Goal: Task Accomplishment & Management: Complete application form

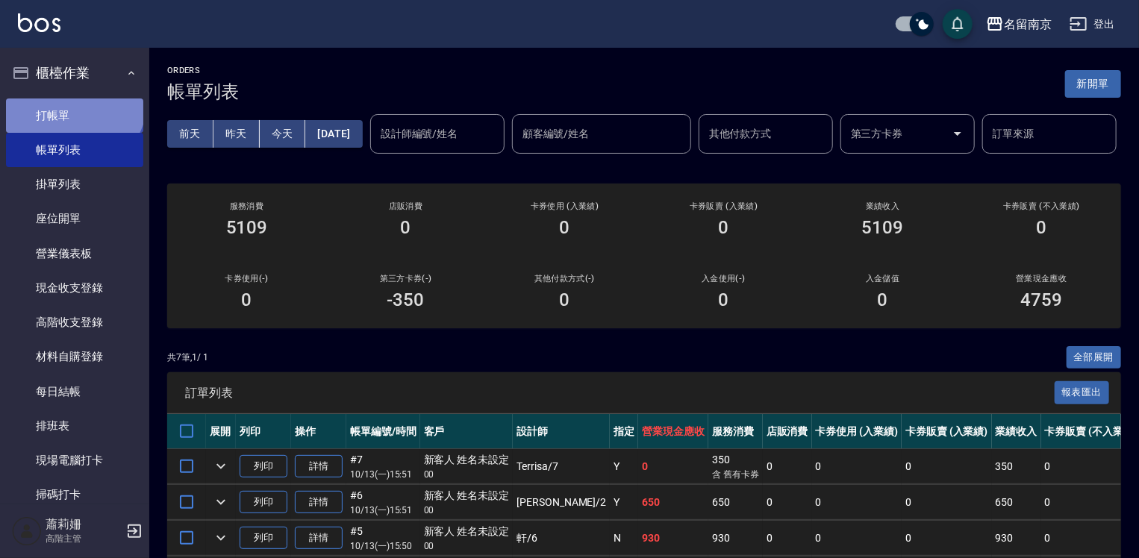
click at [72, 101] on link "打帳單" at bounding box center [74, 116] width 137 height 34
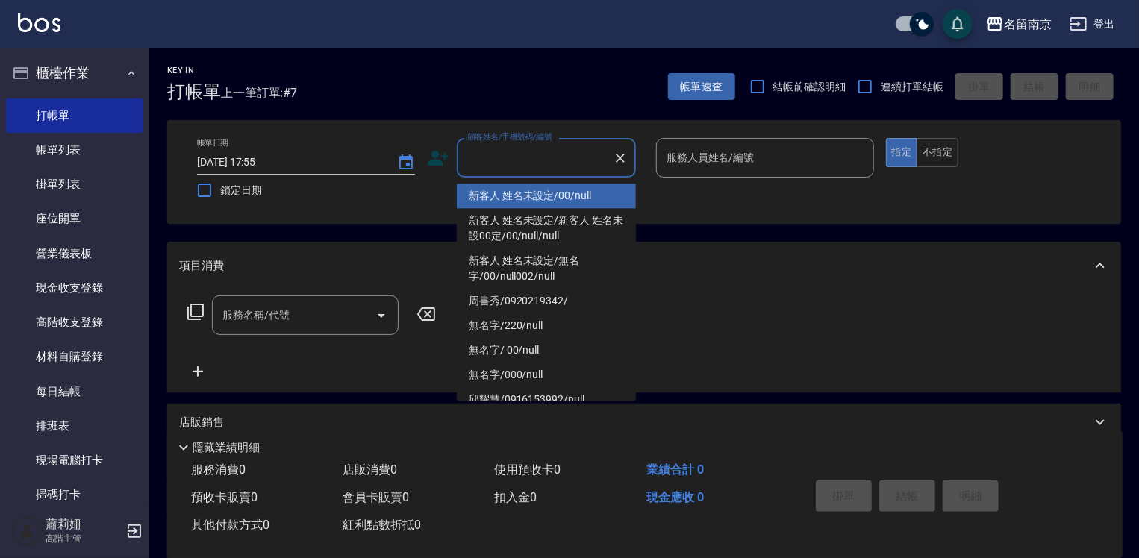
click at [511, 155] on input "顧客姓名/手機號碼/編號" at bounding box center [535, 158] width 143 height 26
type input "新客人 姓名未設定/00/null"
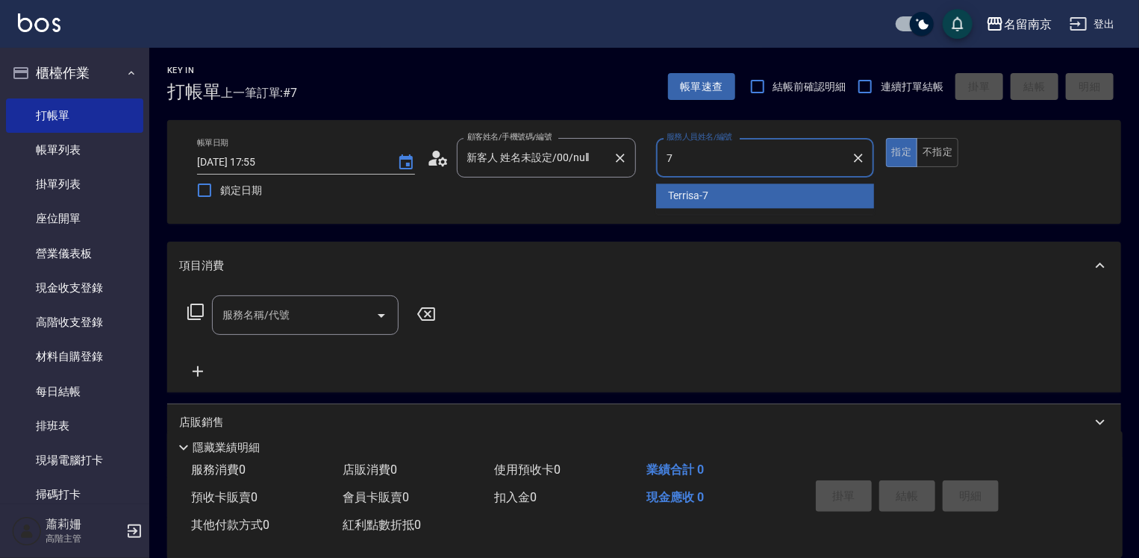
type input "Terrisa-7"
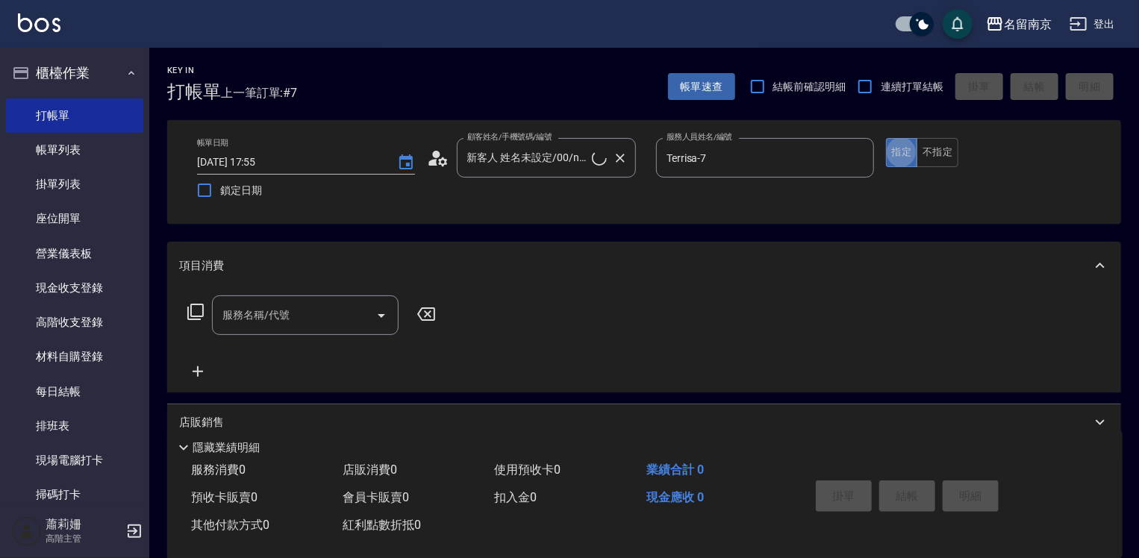
type button "true"
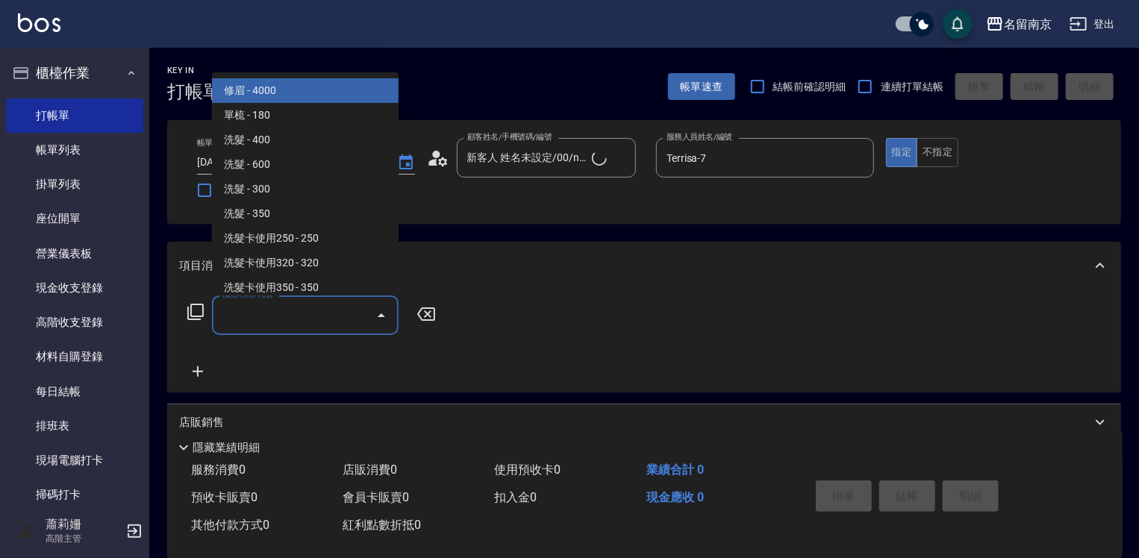
drag, startPoint x: 270, startPoint y: 313, endPoint x: 408, endPoint y: 344, distance: 142.4
click at [290, 311] on input "服務名稱/代號" at bounding box center [294, 315] width 151 height 26
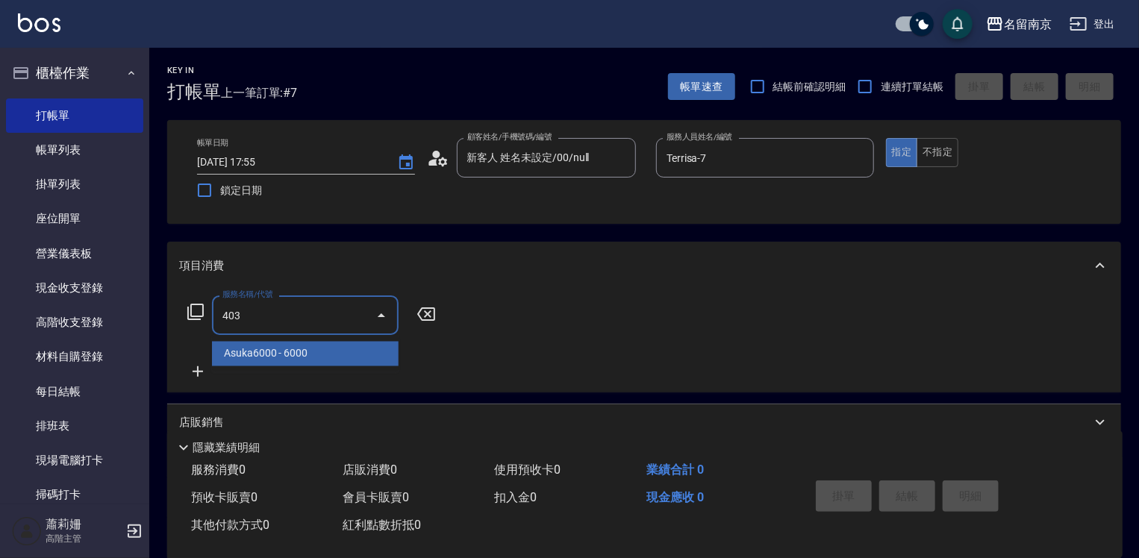
type input "Asuka6000(403)"
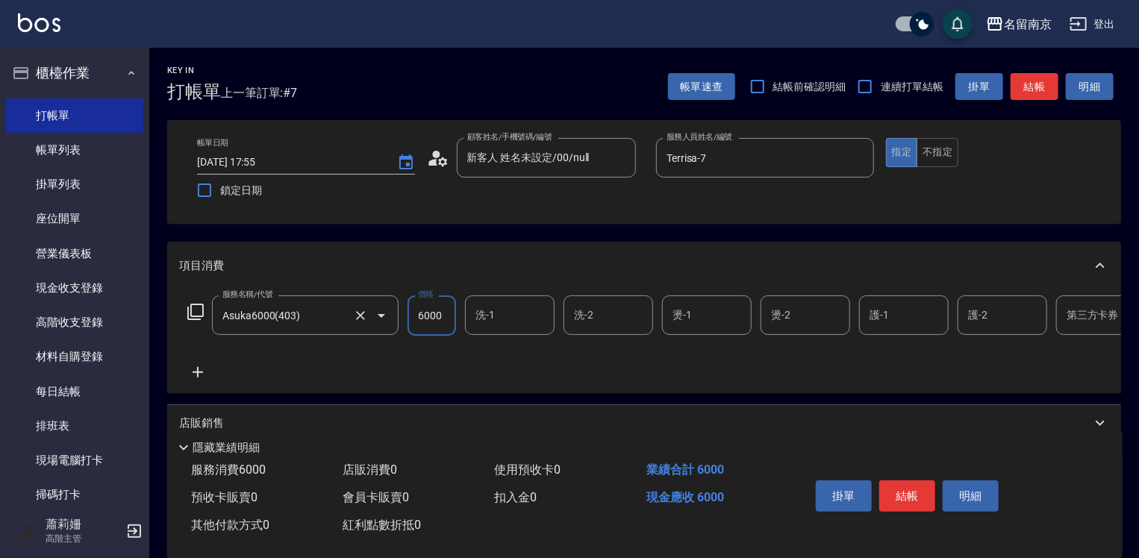
click at [337, 330] on div "Asuka6000(403) 服務名稱/代號" at bounding box center [305, 316] width 187 height 40
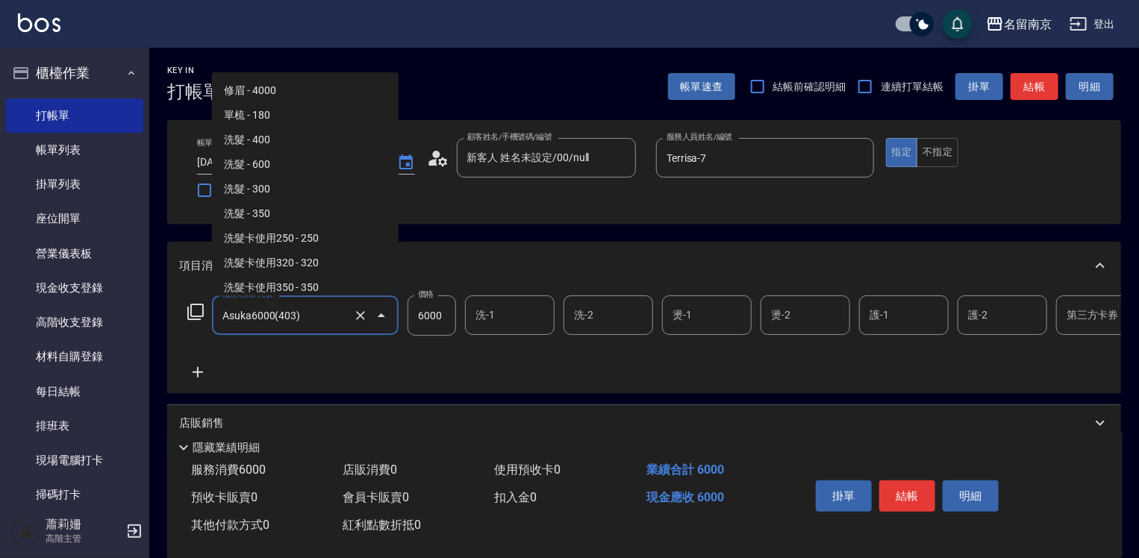
scroll to position [152, 0]
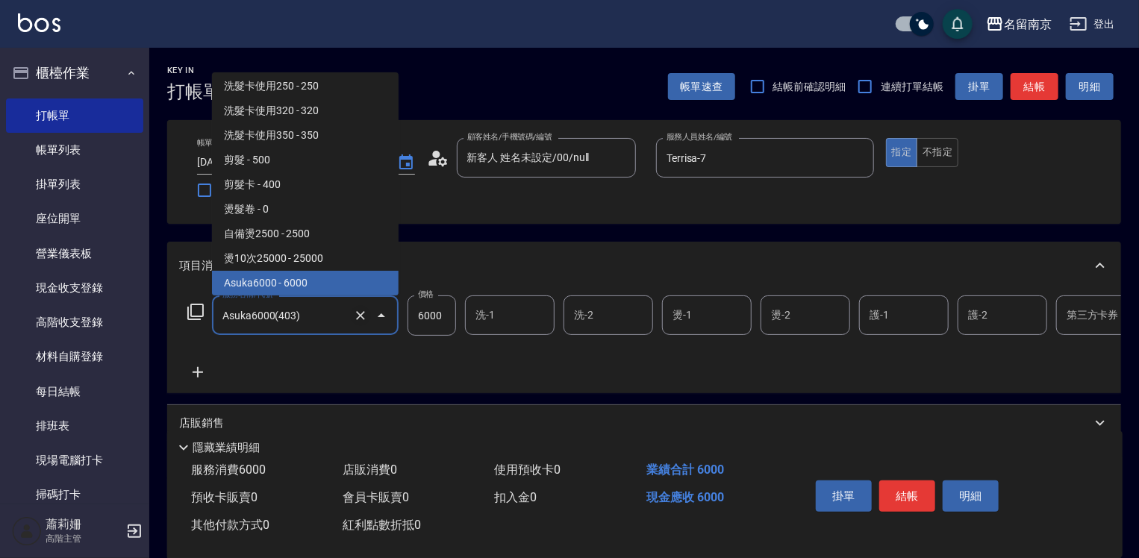
click at [358, 314] on icon "Clear" at bounding box center [360, 315] width 9 height 9
type input "Asuka6000(403)"
click at [196, 305] on icon at bounding box center [196, 312] width 18 height 18
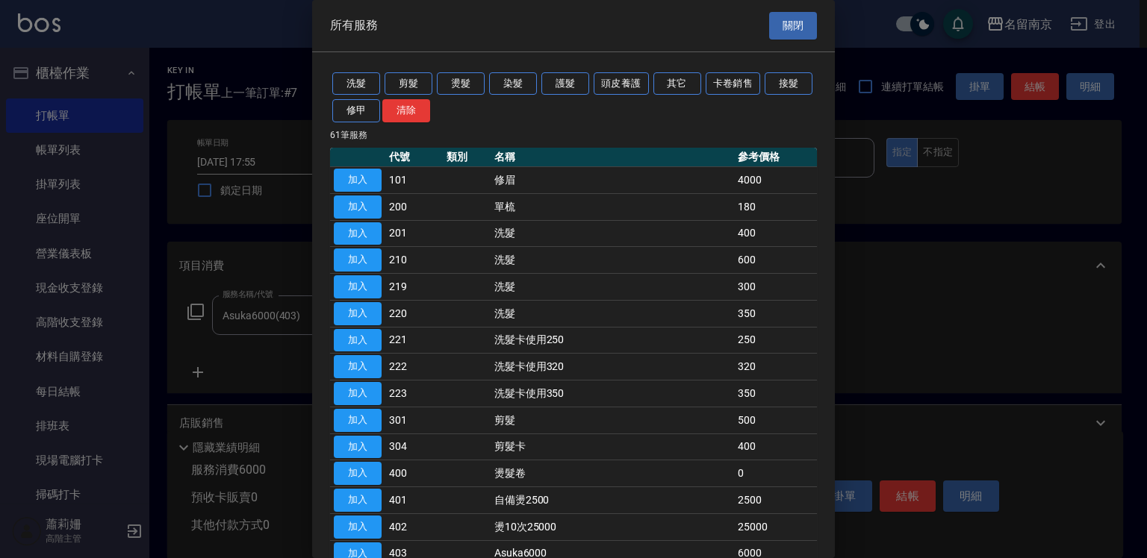
click at [796, 22] on button "關閉" at bounding box center [793, 26] width 48 height 28
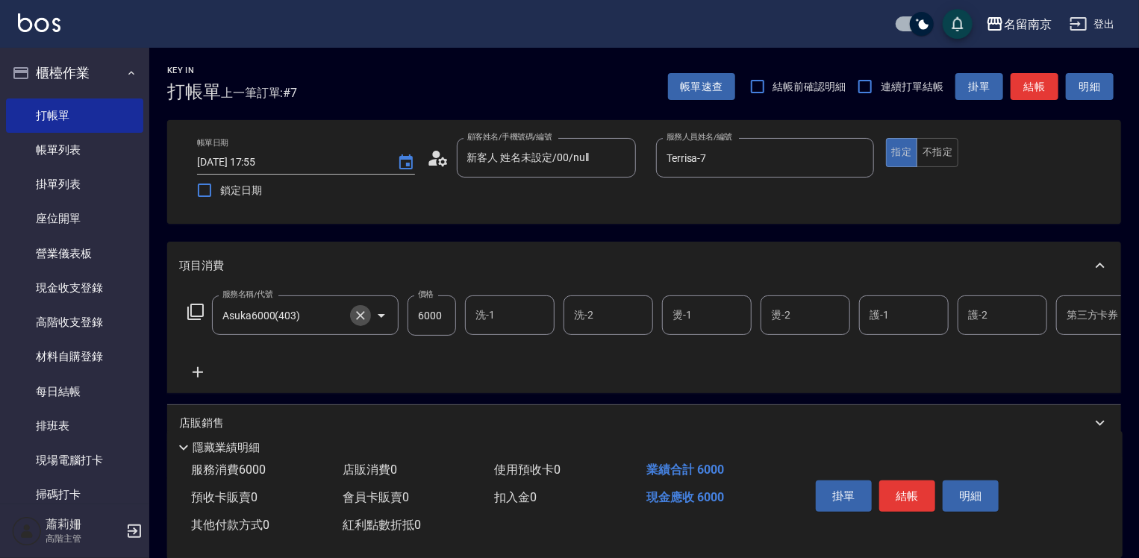
click at [358, 314] on icon "Clear" at bounding box center [360, 315] width 9 height 9
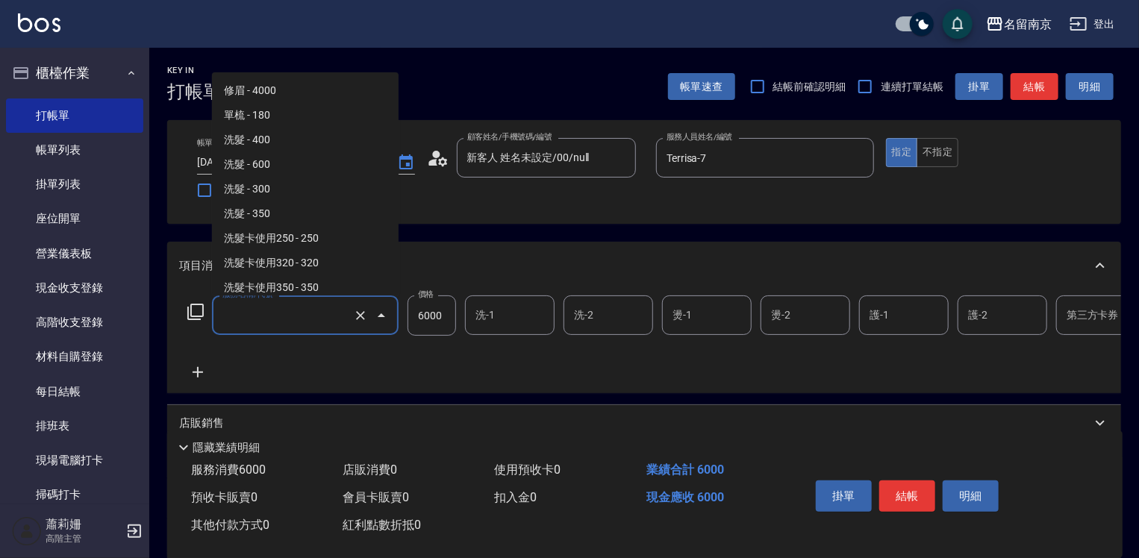
click at [278, 323] on input "服務名稱/代號" at bounding box center [284, 315] width 131 height 26
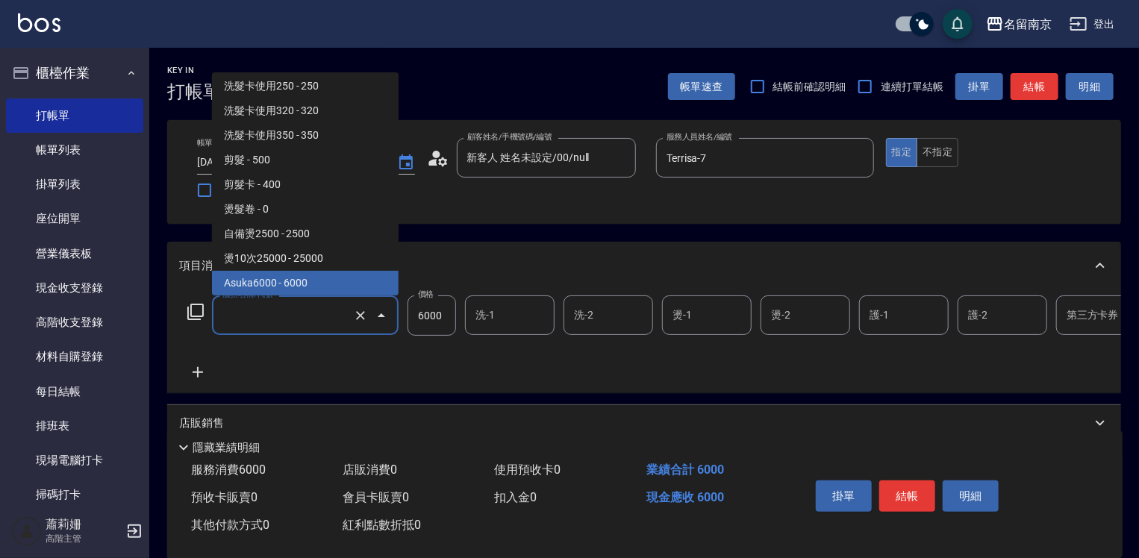
type input "Asuka6000(403)"
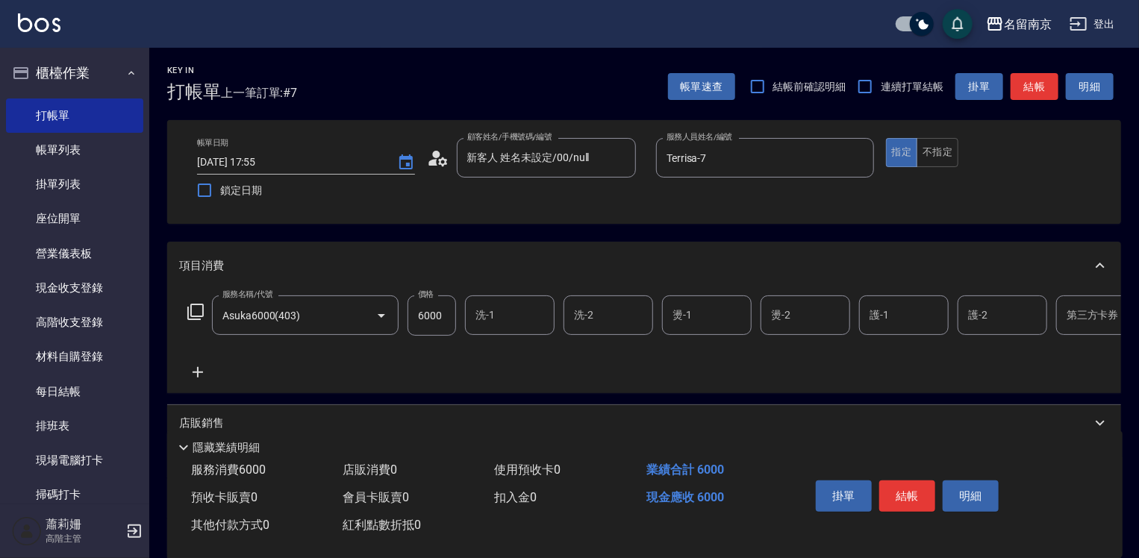
click at [438, 254] on div "項目消費" at bounding box center [644, 266] width 954 height 48
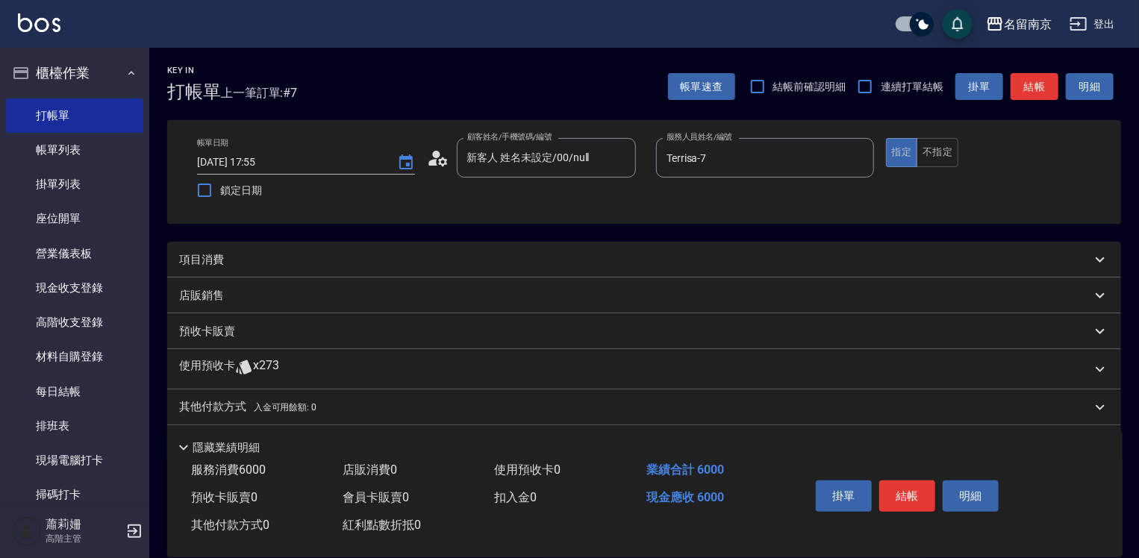
click at [200, 260] on p "項目消費" at bounding box center [201, 260] width 45 height 16
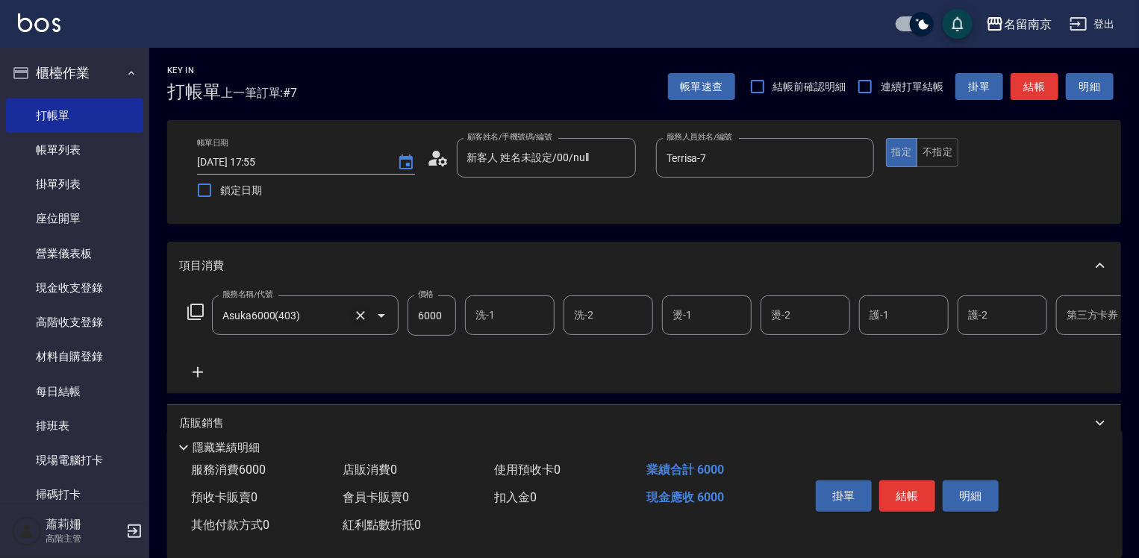
click at [361, 312] on icon "Clear" at bounding box center [360, 315] width 15 height 15
click at [252, 320] on input "服務名稱/代號" at bounding box center [284, 315] width 131 height 26
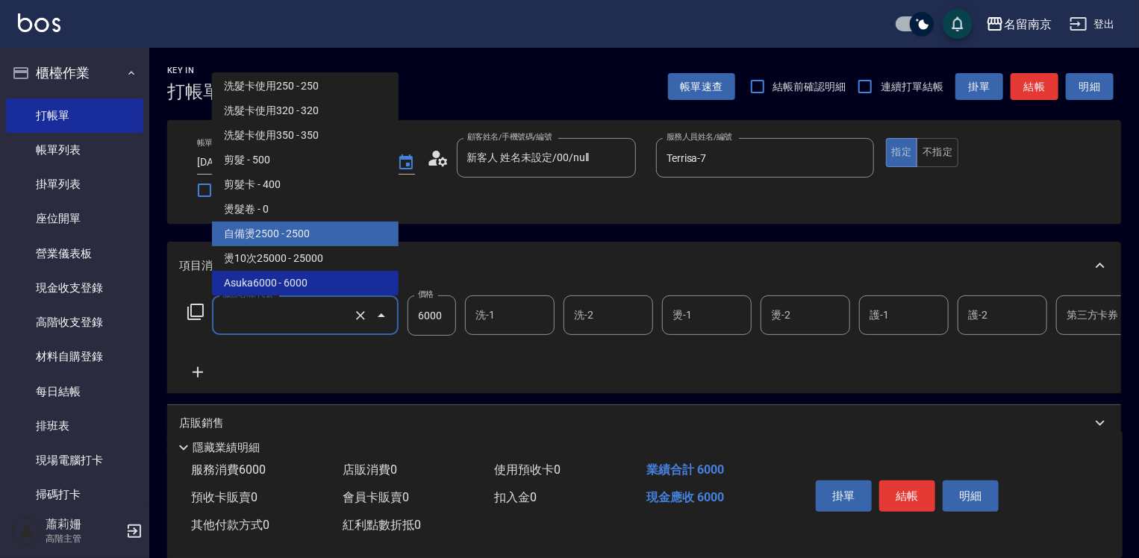
click at [331, 233] on span "自備燙2500 - 2500" at bounding box center [305, 234] width 187 height 25
type input "自備燙2500(401)"
type input "2500"
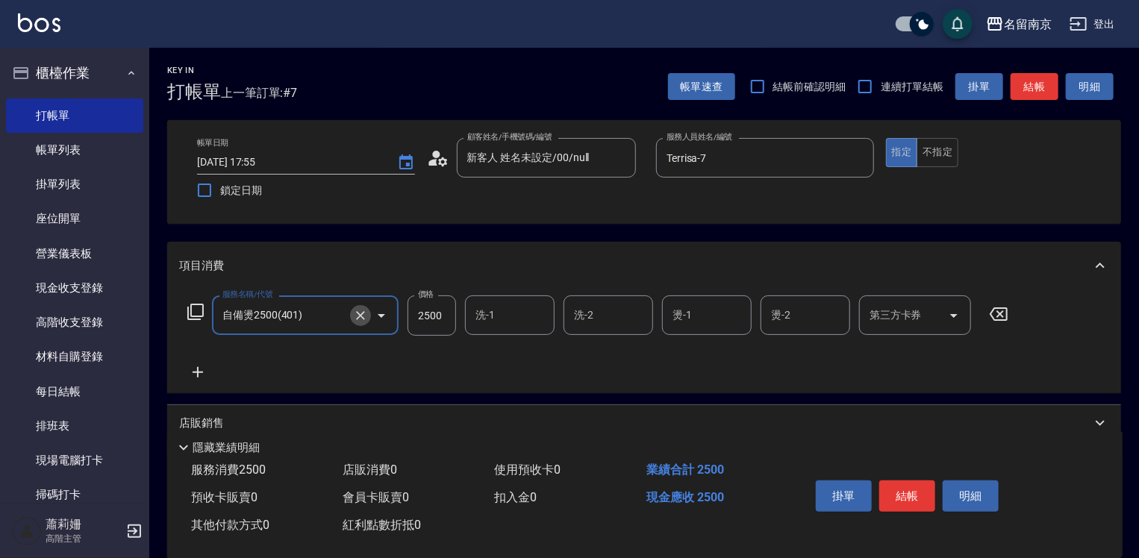
click at [357, 317] on icon "Clear" at bounding box center [360, 315] width 15 height 15
click at [326, 324] on input "服務名稱/代號" at bounding box center [284, 315] width 131 height 26
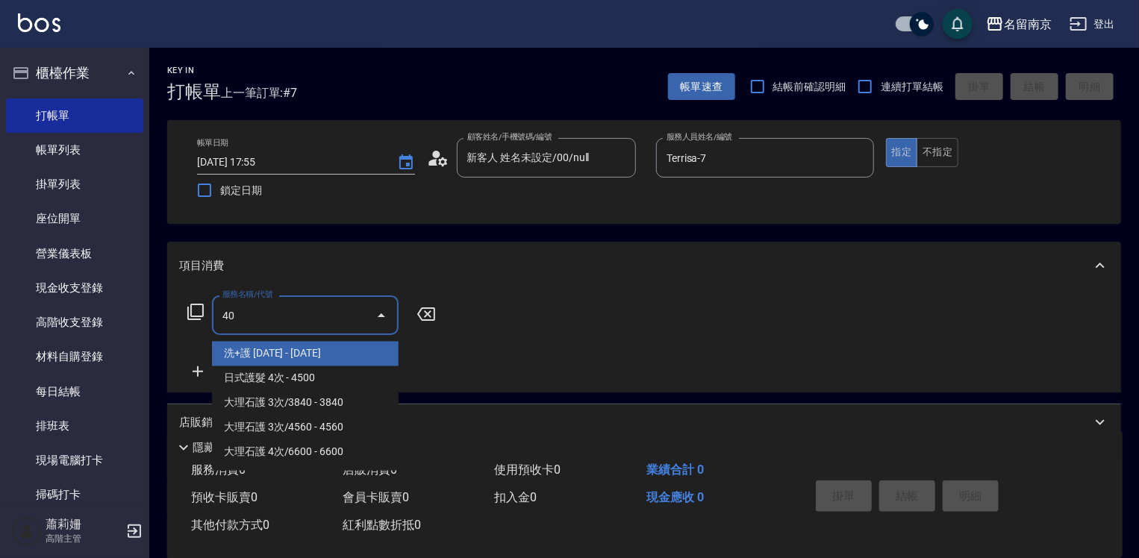
scroll to position [0, 0]
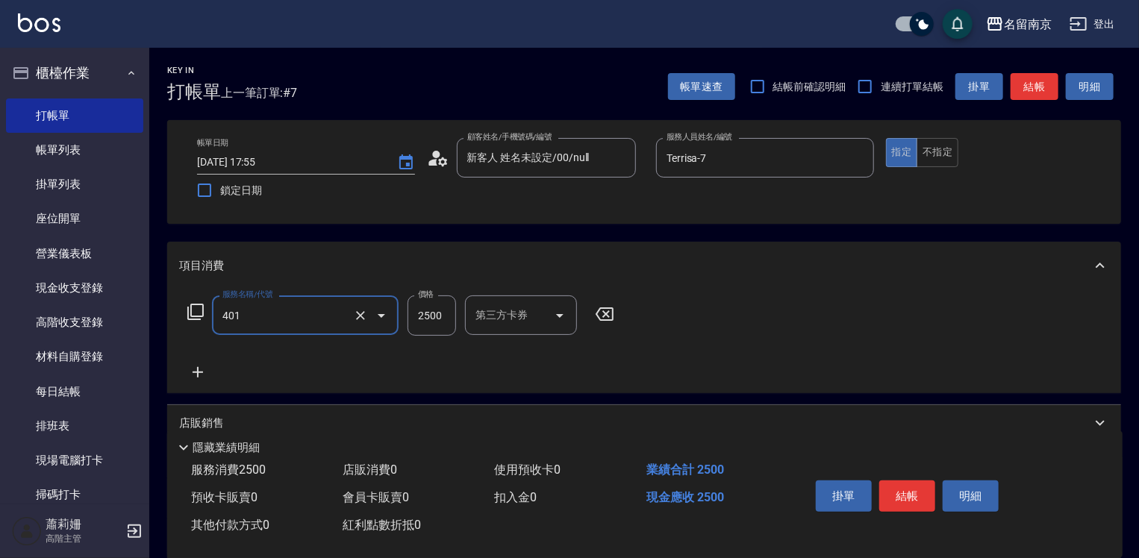
type input "自備燙2500(401)"
type input "3500"
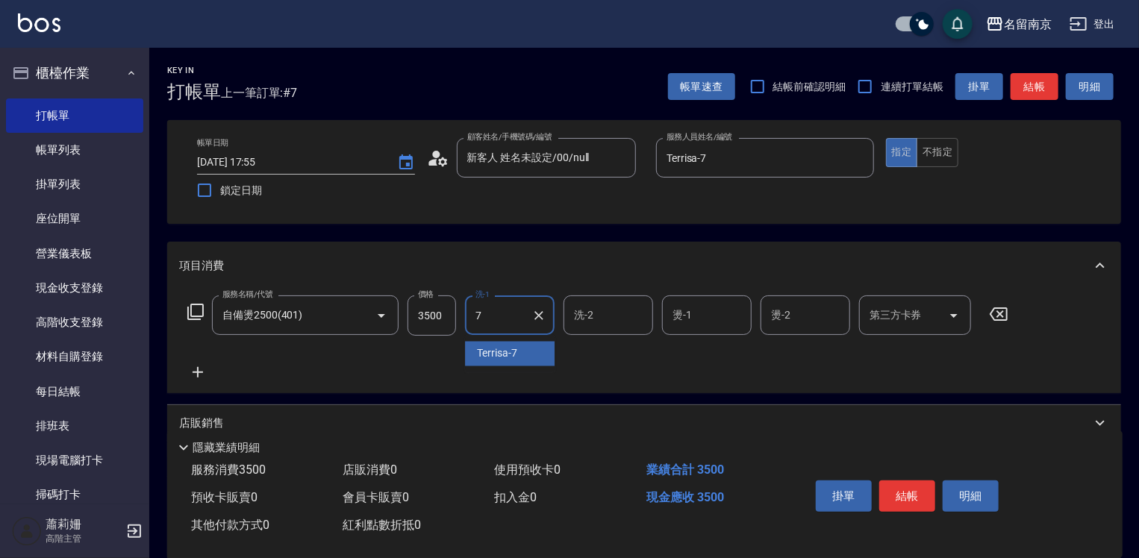
type input "Terrisa-7"
click at [895, 486] on button "結帳" at bounding box center [908, 496] width 56 height 31
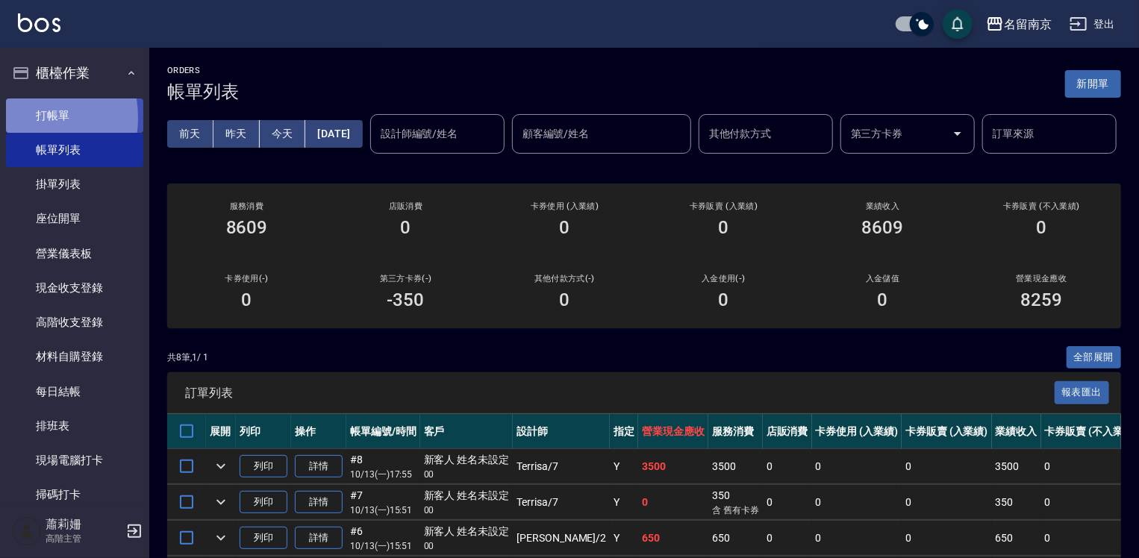
click at [22, 117] on link "打帳單" at bounding box center [74, 116] width 137 height 34
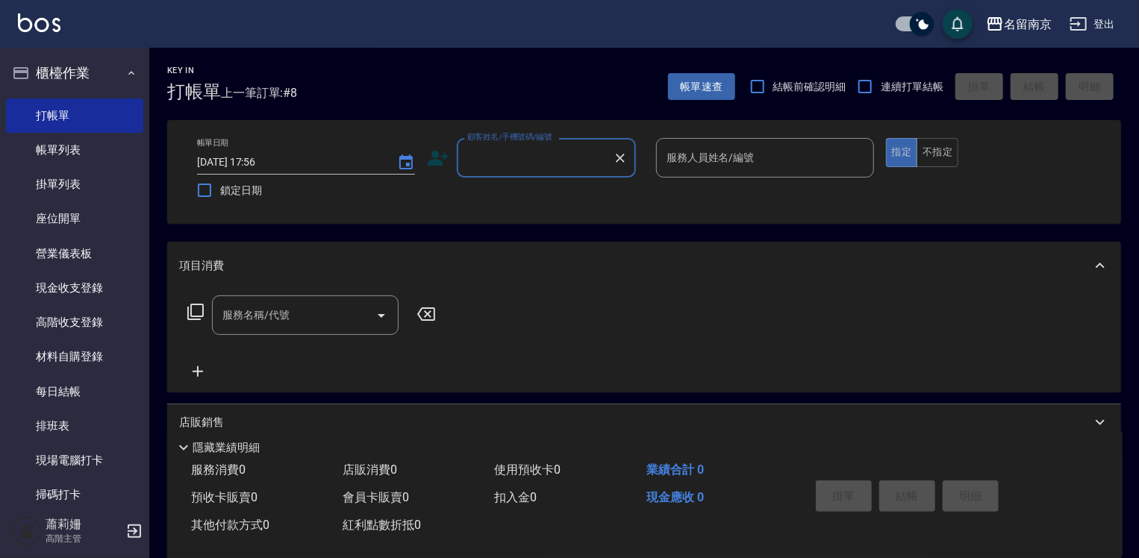
click at [576, 155] on input "顧客姓名/手機號碼/編號" at bounding box center [535, 158] width 143 height 26
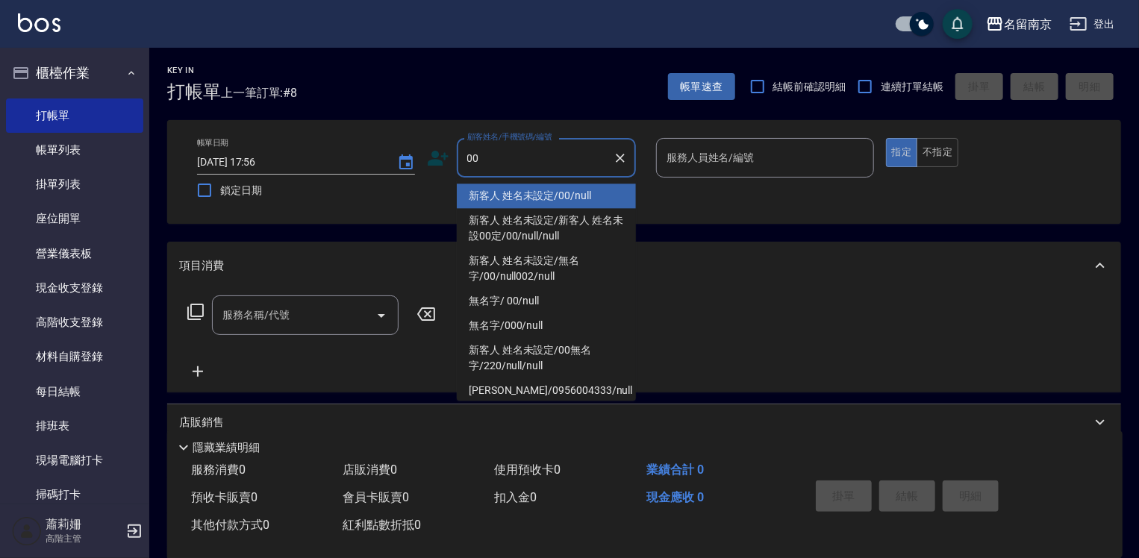
type input "新客人 姓名未設定/00/null"
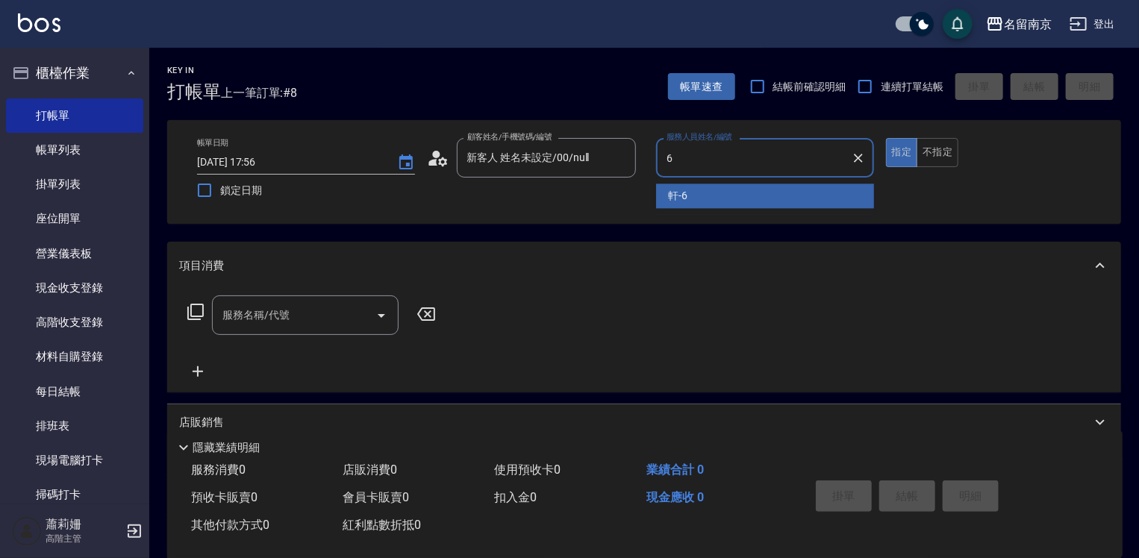
type input "軒-6"
type button "true"
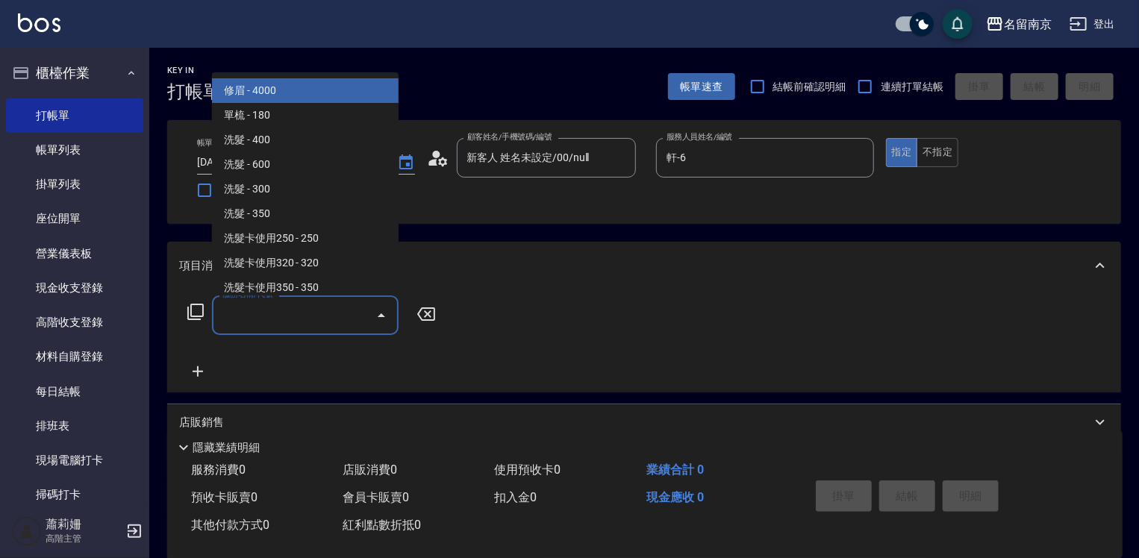
click at [281, 324] on input "服務名稱/代號" at bounding box center [294, 315] width 151 height 26
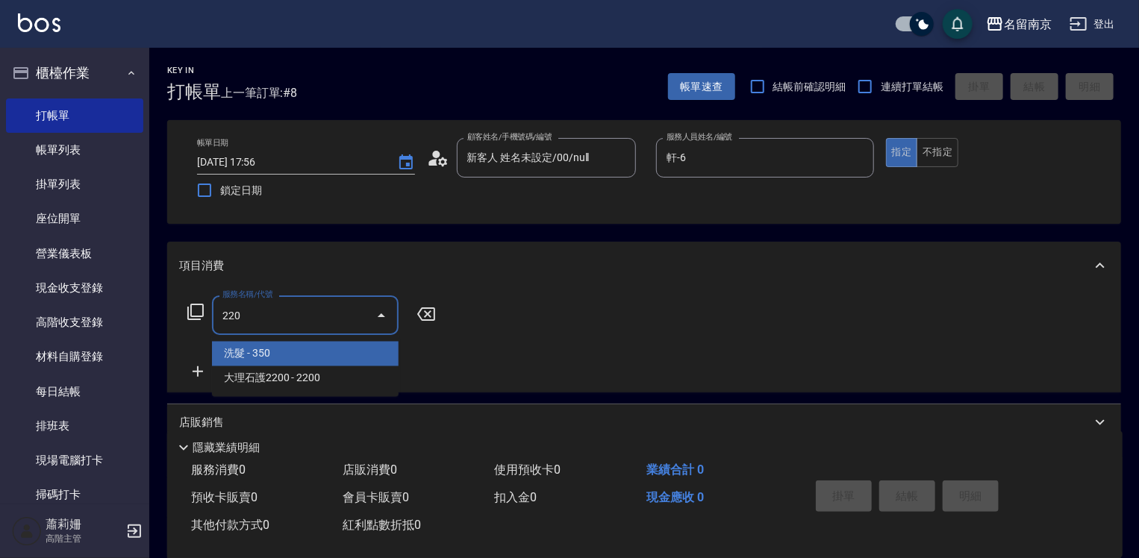
click at [255, 320] on input "220" at bounding box center [294, 315] width 151 height 26
click at [268, 352] on span "洗髮 - 350" at bounding box center [305, 354] width 187 height 25
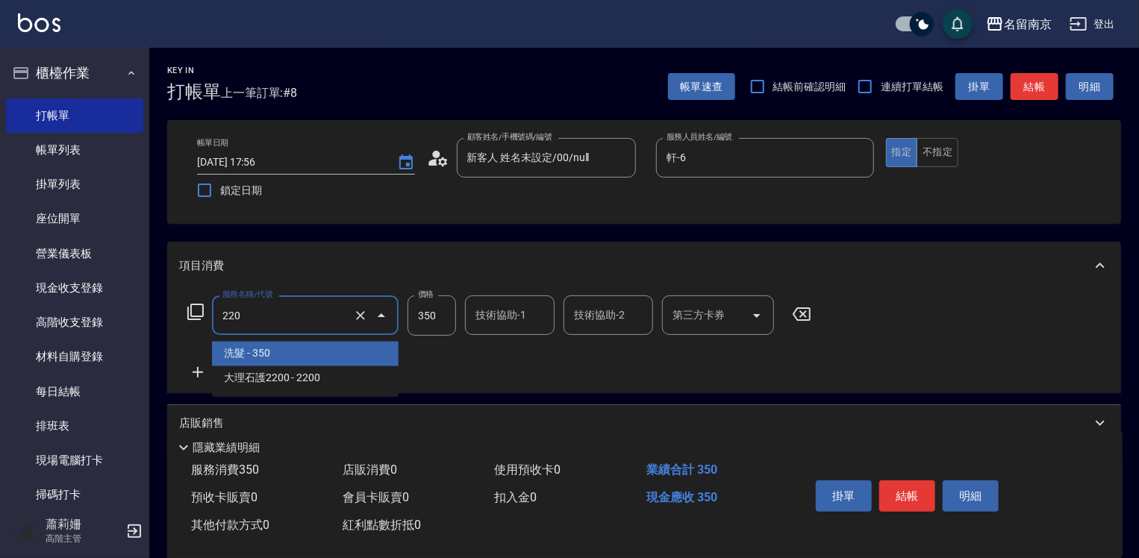
click at [281, 303] on input "220" at bounding box center [284, 315] width 131 height 26
type input "洗髮(220)"
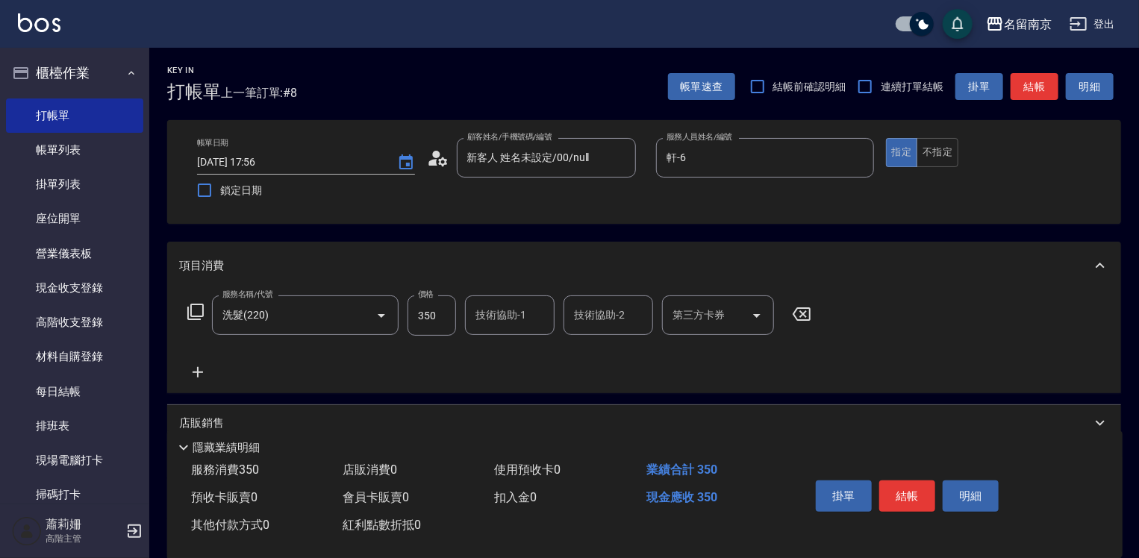
click at [190, 320] on div "服務名稱/代號 洗髮(220) 服務名稱/代號 價格 350 價格 技術協助-1 技術協助-1 技術協助-2 技術協助-2 第三方卡券 第三方卡券" at bounding box center [499, 316] width 641 height 40
click at [191, 315] on icon at bounding box center [195, 312] width 16 height 16
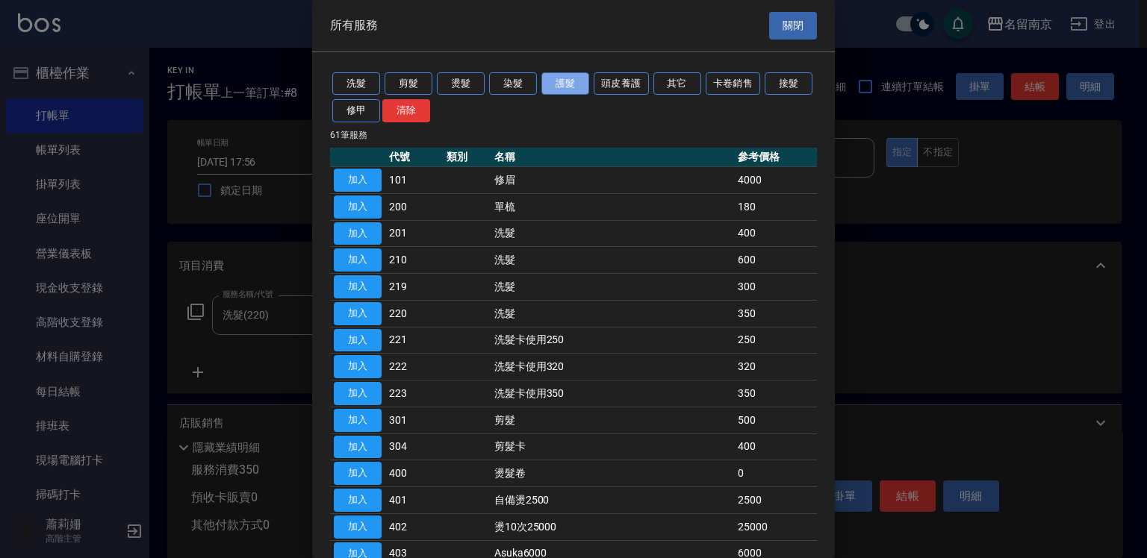
click at [573, 81] on button "護髮" at bounding box center [565, 83] width 48 height 23
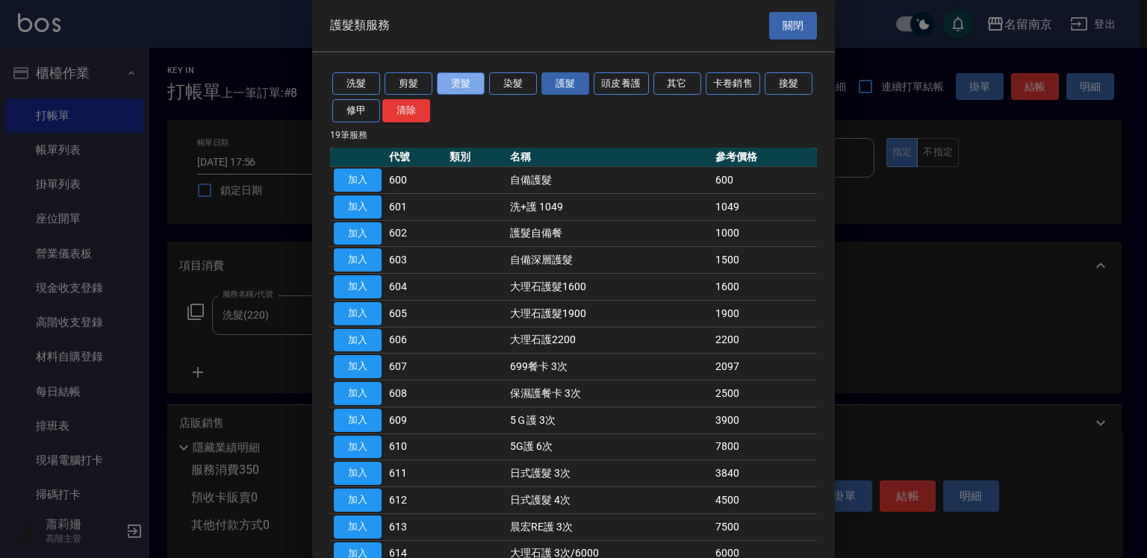
click at [448, 79] on button "燙髮" at bounding box center [461, 83] width 48 height 23
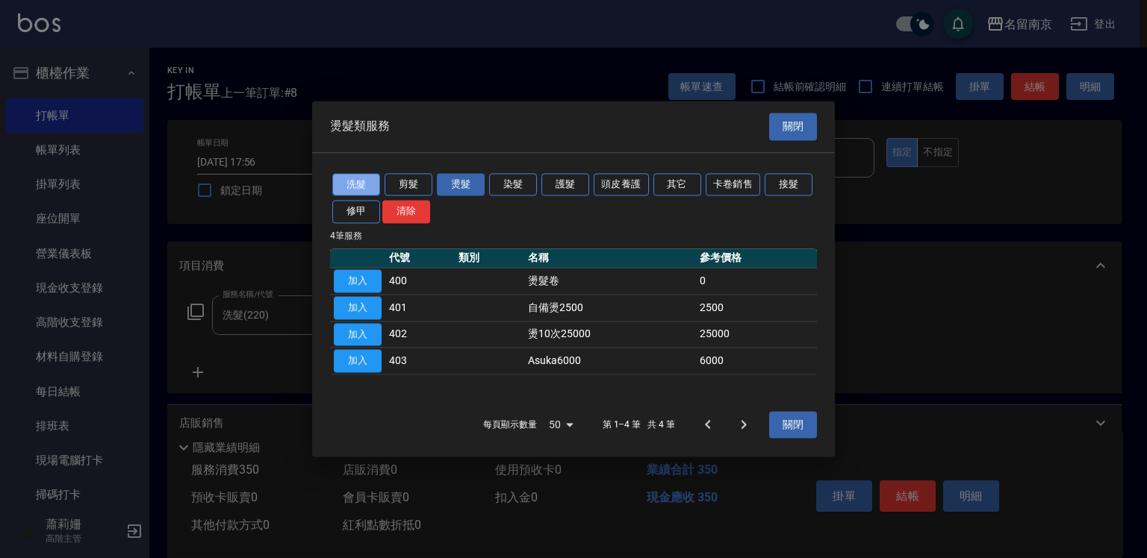
click at [364, 179] on button "洗髮" at bounding box center [356, 184] width 48 height 23
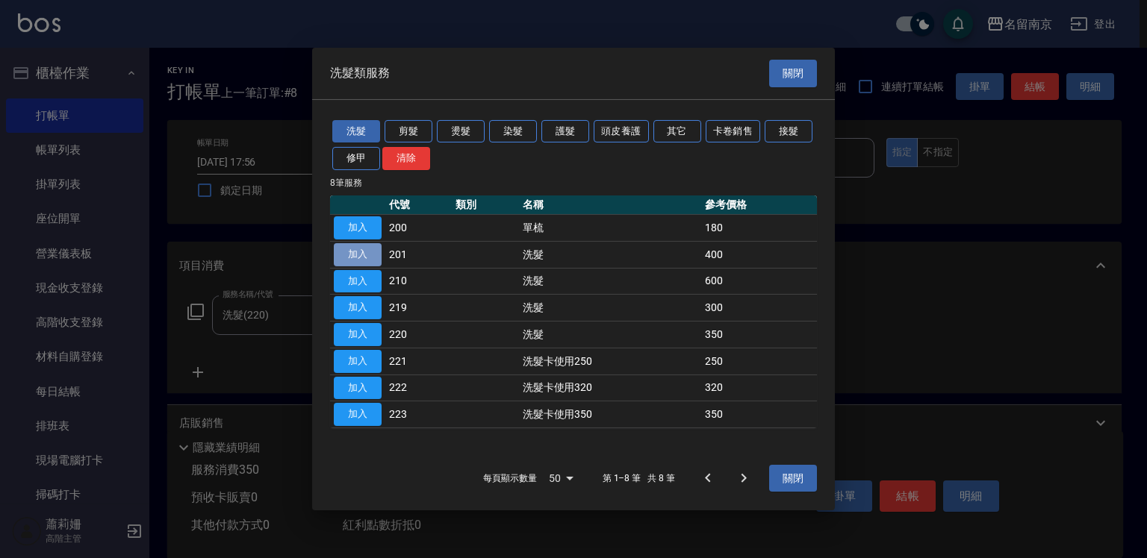
click at [363, 257] on button "加入" at bounding box center [358, 254] width 48 height 23
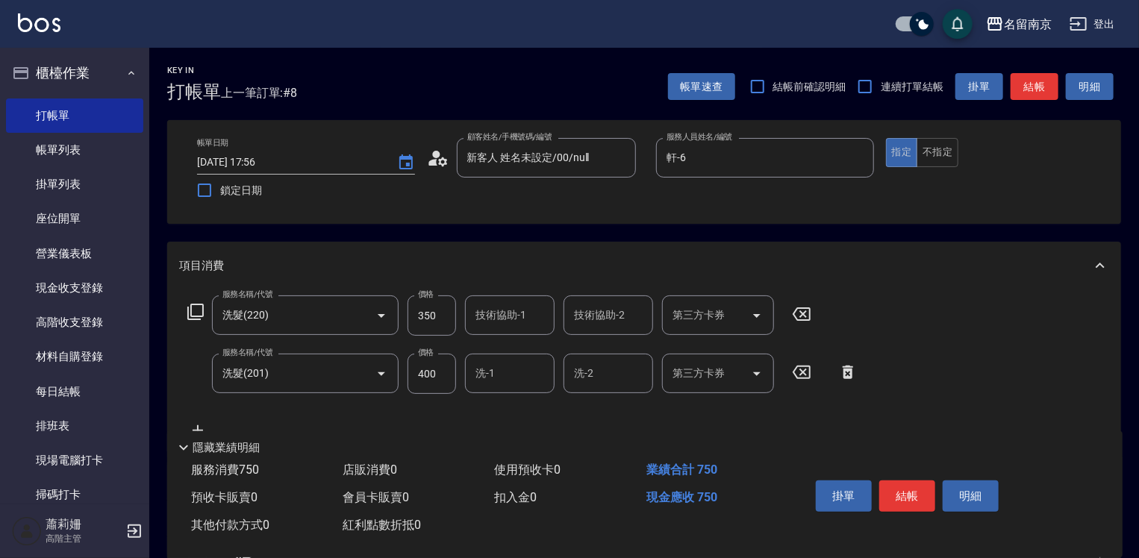
click at [803, 309] on div "服務名稱/代號 洗髮(220) 服務名稱/代號 價格 350 價格 技術協助-1 技術協助-1 技術協助-2 技術協助-2 第三方卡券 第三方卡券" at bounding box center [499, 316] width 641 height 40
click at [803, 309] on icon at bounding box center [801, 314] width 37 height 18
drag, startPoint x: 514, startPoint y: 376, endPoint x: 869, endPoint y: 385, distance: 354.8
click at [543, 375] on input "洗-1" at bounding box center [510, 373] width 76 height 26
type input "軒-6"
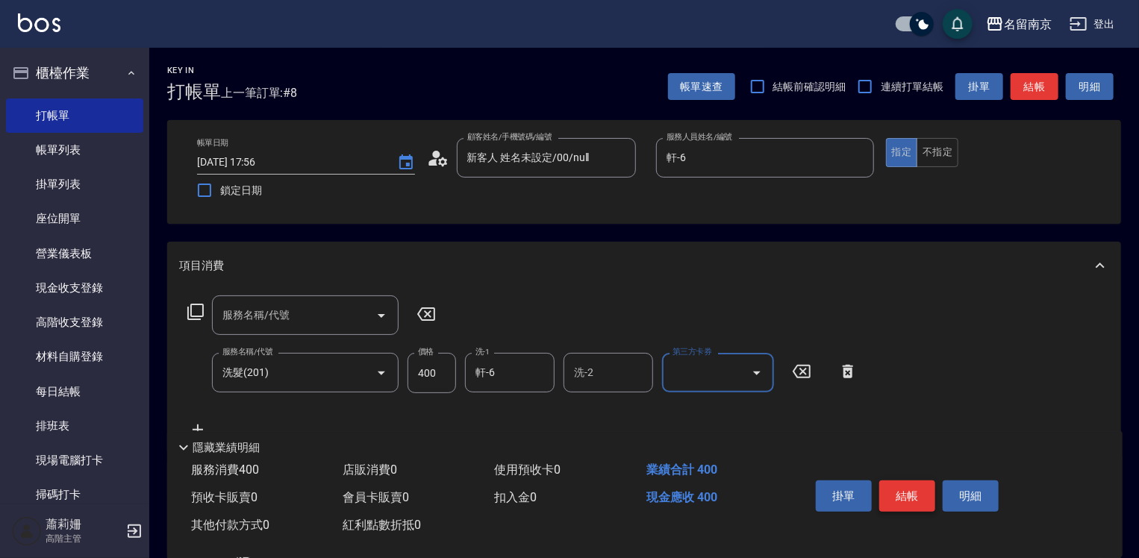
click at [910, 502] on button "結帳" at bounding box center [908, 496] width 56 height 31
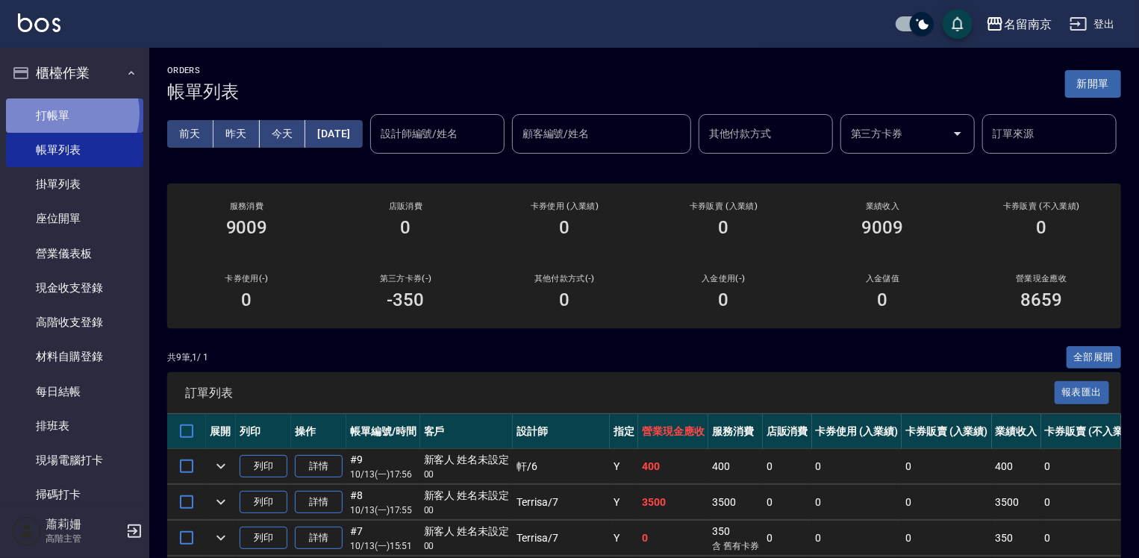
click at [68, 113] on link "打帳單" at bounding box center [74, 116] width 137 height 34
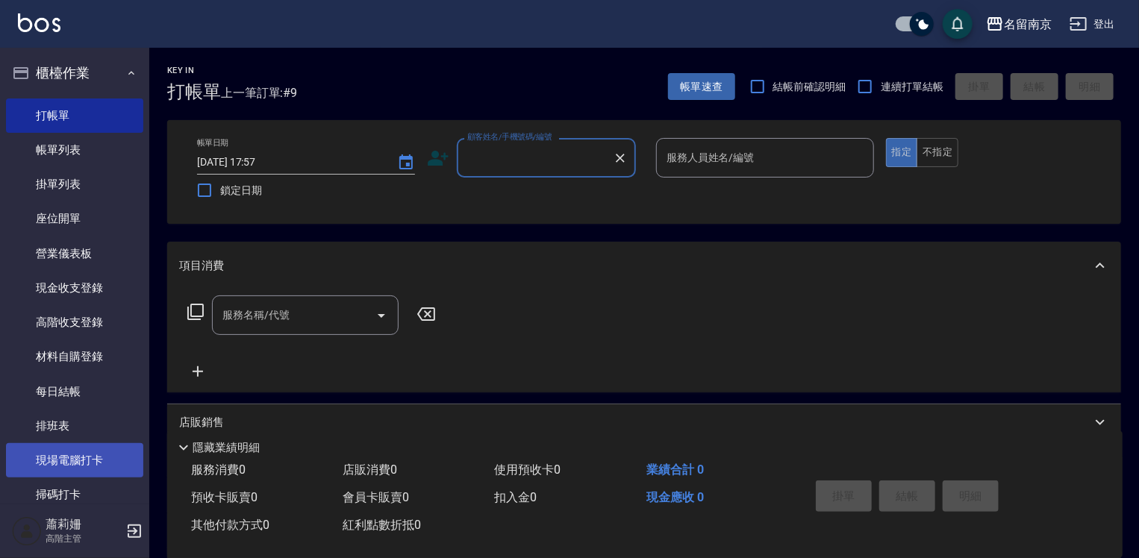
scroll to position [299, 0]
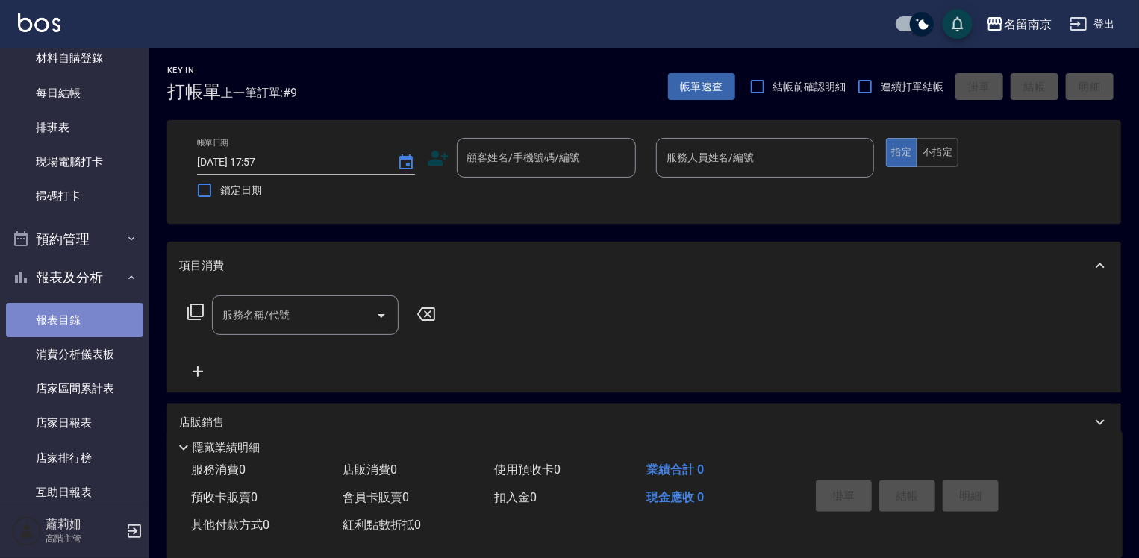
click at [81, 317] on link "報表目錄" at bounding box center [74, 320] width 137 height 34
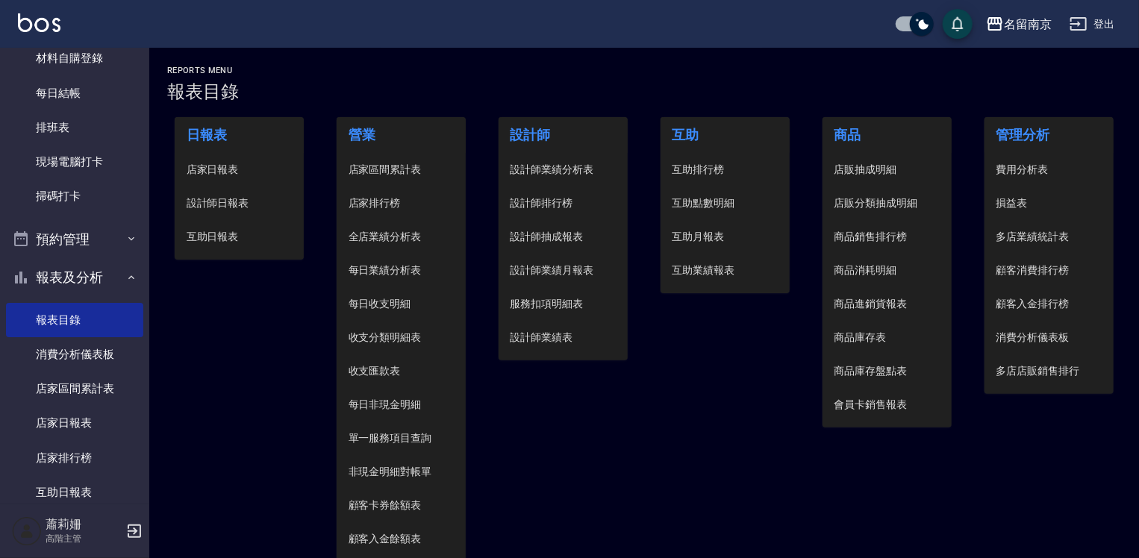
click at [216, 206] on span "設計師日報表" at bounding box center [240, 204] width 106 height 16
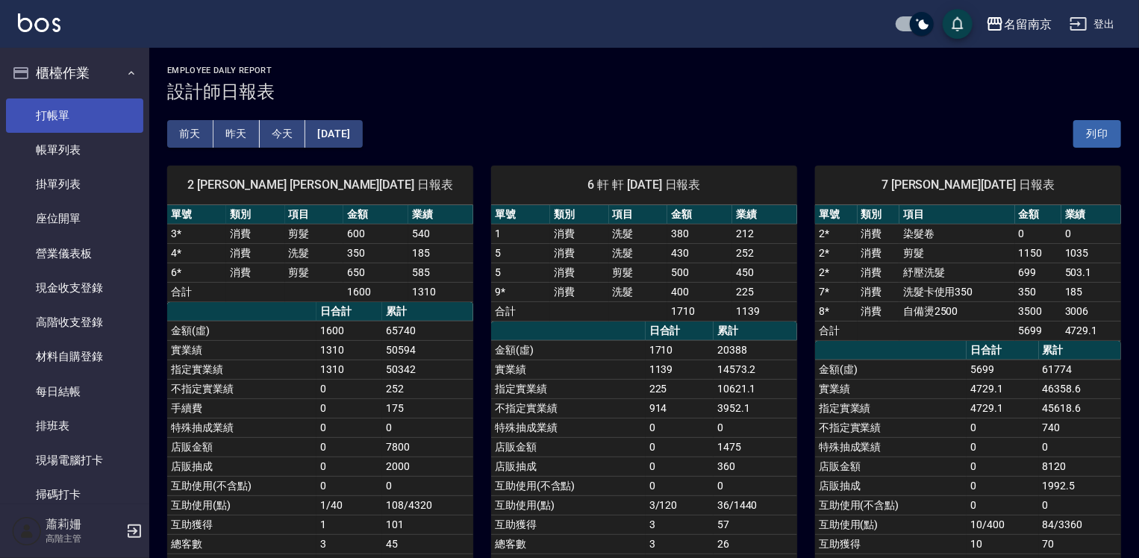
click at [93, 110] on link "打帳單" at bounding box center [74, 116] width 137 height 34
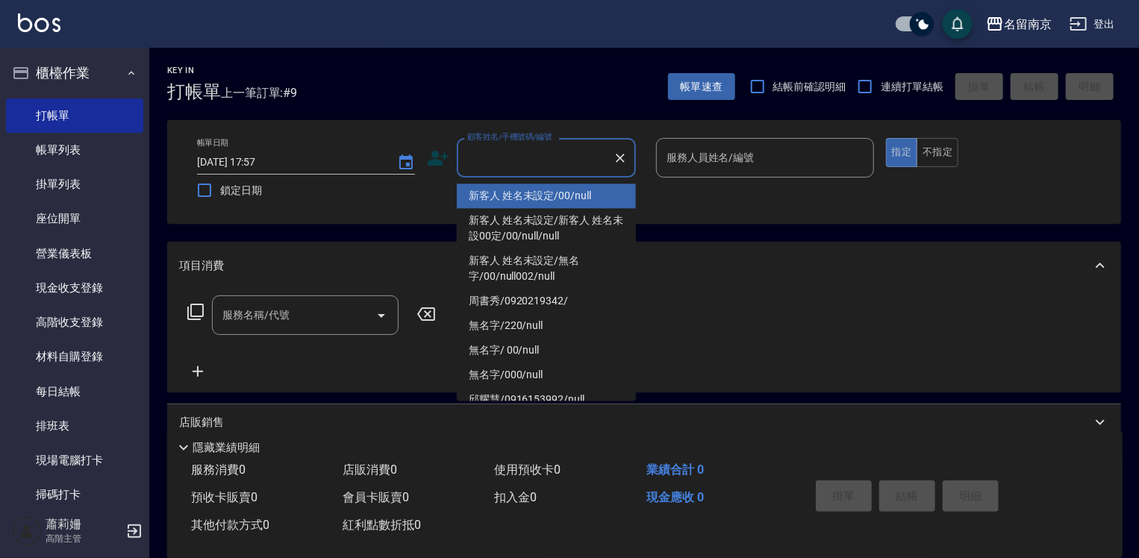
click at [555, 152] on input "顧客姓名/手機號碼/編號" at bounding box center [535, 158] width 143 height 26
click at [549, 198] on li "新客人 姓名未設定/00/null" at bounding box center [546, 196] width 179 height 25
type input "新客人 姓名未設定/00/null"
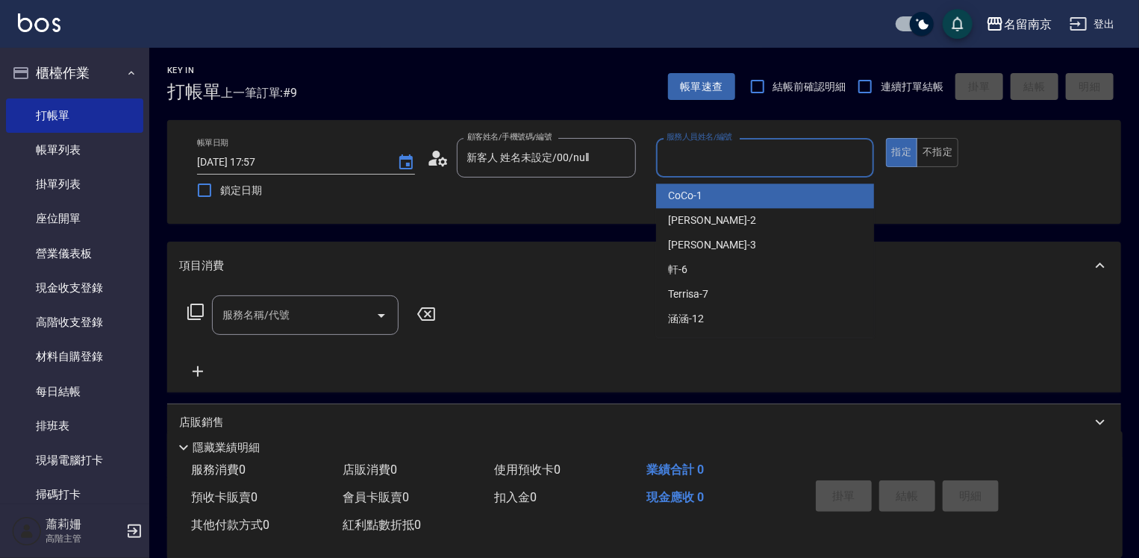
click at [730, 169] on input "服務人員姓名/編號" at bounding box center [765, 158] width 205 height 26
type input "[PERSON_NAME]-2"
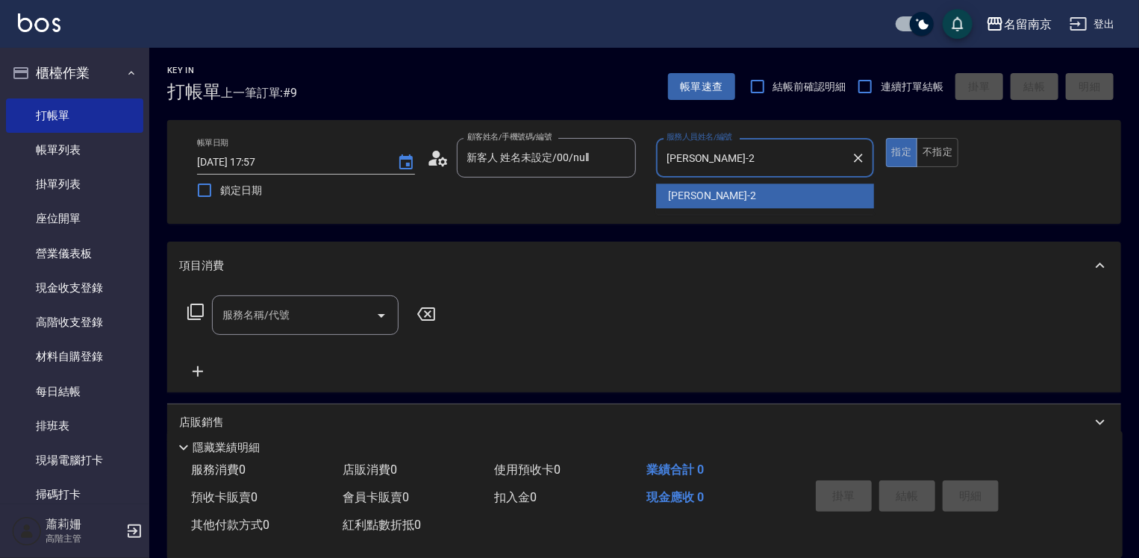
type button "true"
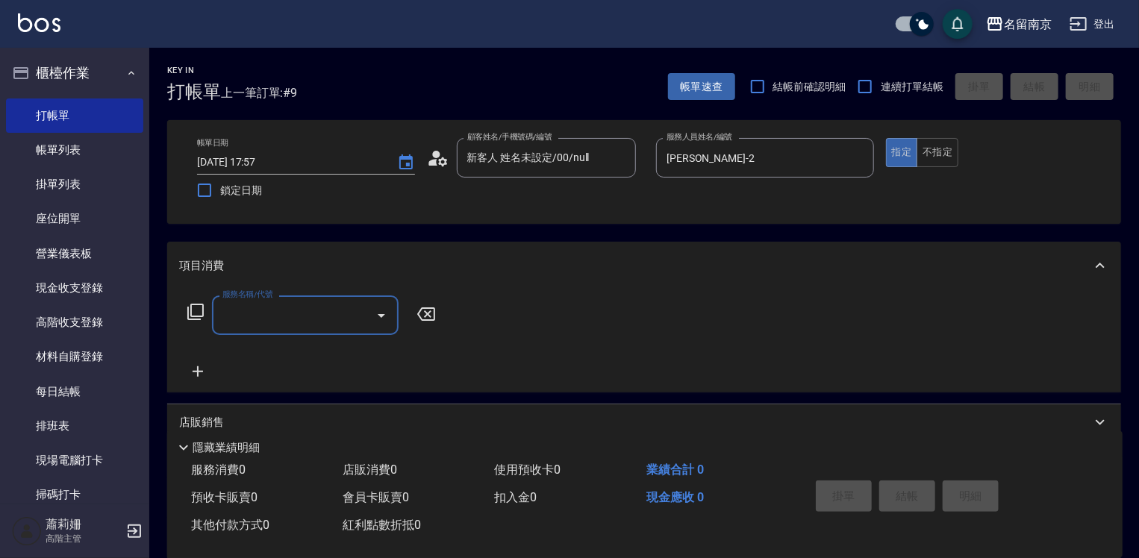
drag, startPoint x: 247, startPoint y: 324, endPoint x: 414, endPoint y: 296, distance: 169.5
click at [269, 318] on input "服務名稱/代號" at bounding box center [294, 315] width 151 height 26
click at [307, 326] on input "22" at bounding box center [294, 315] width 151 height 26
type input "220"
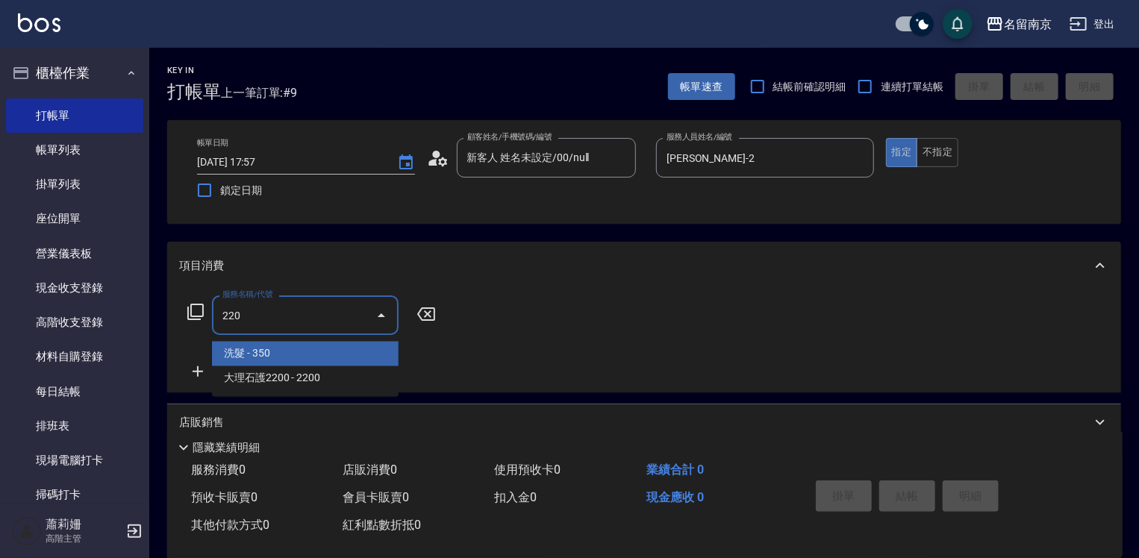
click at [254, 352] on span "洗髮 - 350" at bounding box center [305, 354] width 187 height 25
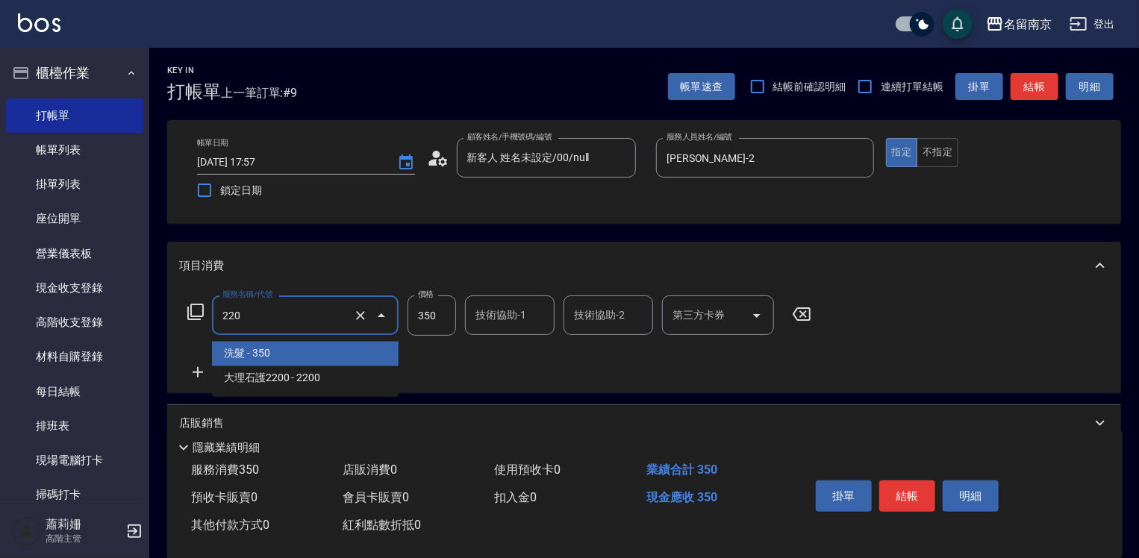
click at [275, 317] on input "220" at bounding box center [284, 315] width 131 height 26
click at [361, 316] on icon "Clear" at bounding box center [360, 315] width 9 height 9
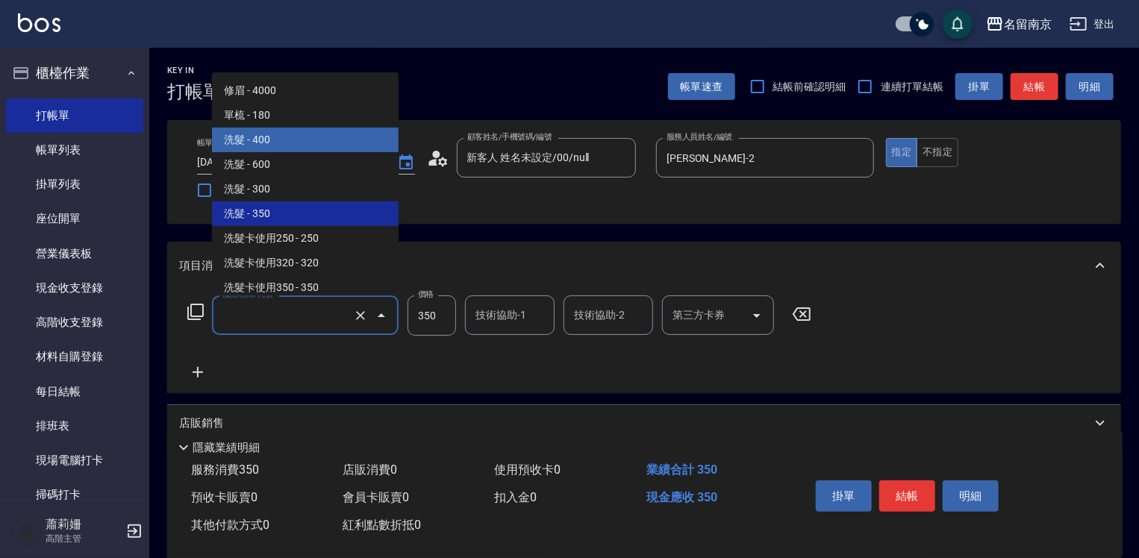
click at [302, 139] on span "洗髮 - 400" at bounding box center [305, 140] width 187 height 25
type input "洗髮(201)"
type input "400"
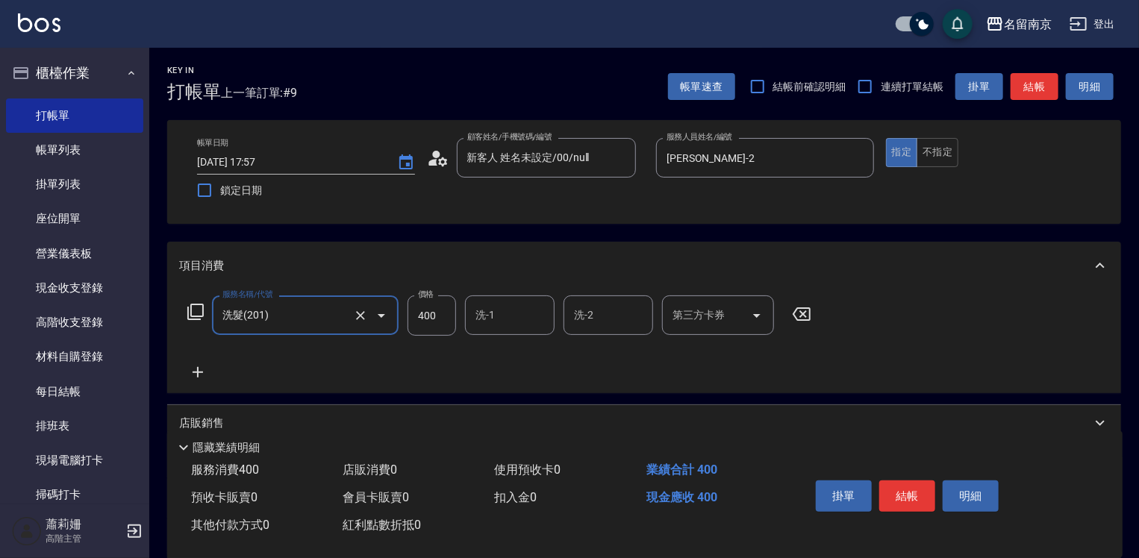
click at [484, 330] on div "洗-1" at bounding box center [510, 316] width 90 height 40
type input "洗髮(201)"
type input "[PERSON_NAME]-2"
click at [200, 365] on icon at bounding box center [197, 373] width 37 height 18
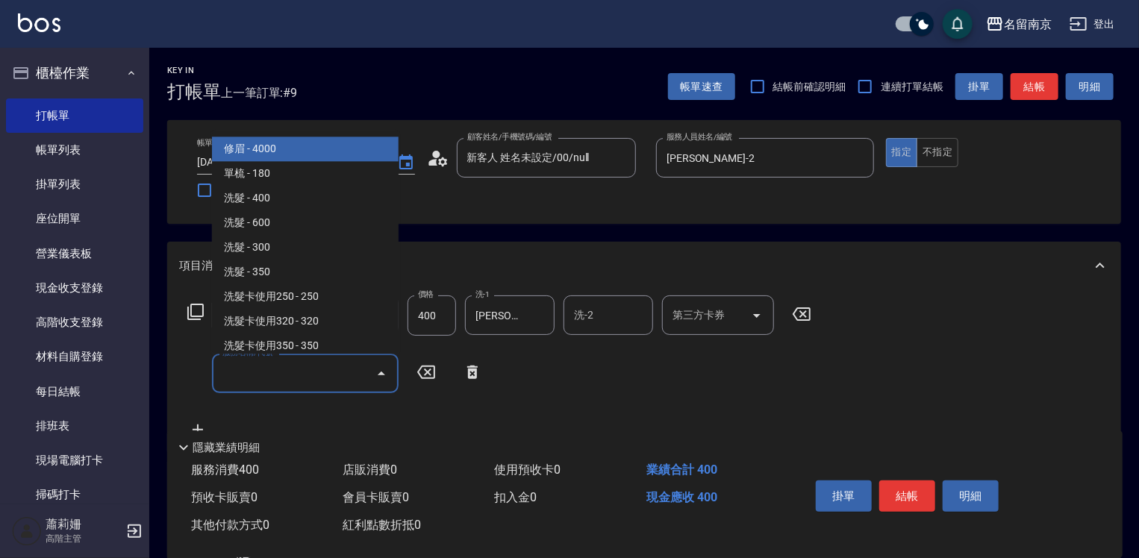
click at [261, 373] on input "服務名稱/代號" at bounding box center [294, 374] width 151 height 26
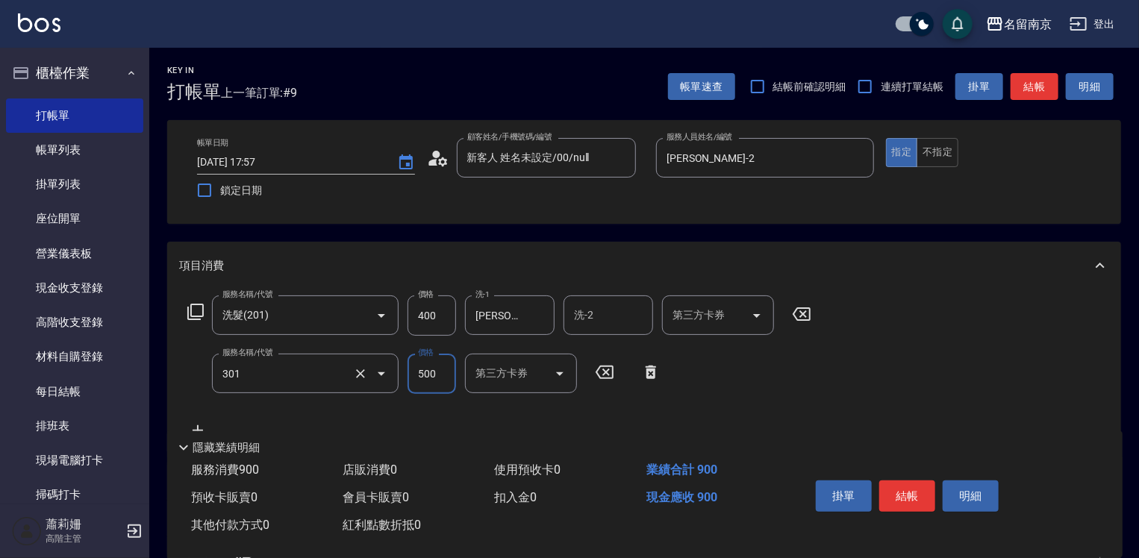
type input "剪髮(301)"
type input "650"
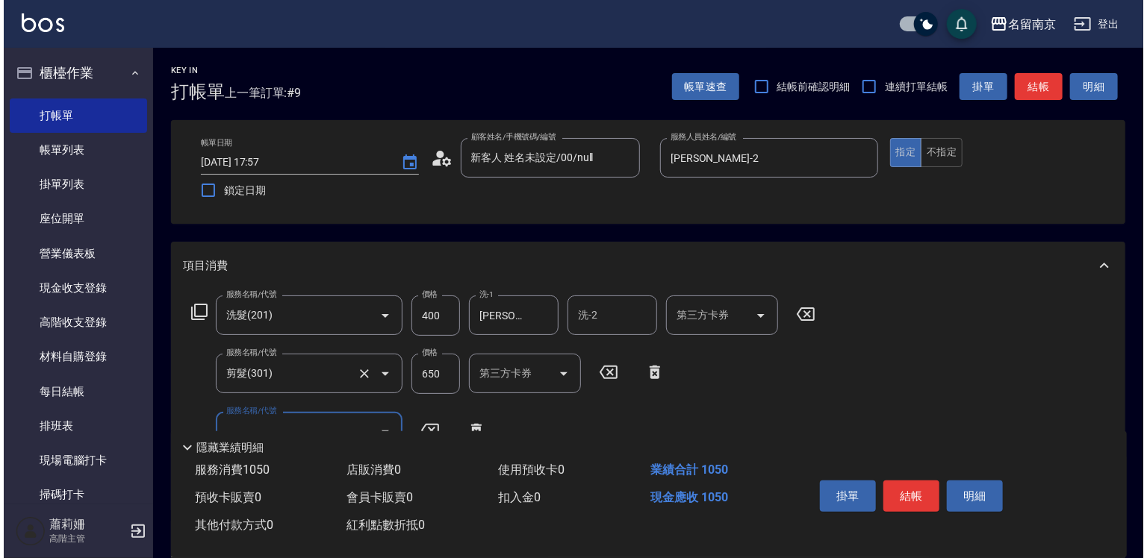
scroll to position [75, 0]
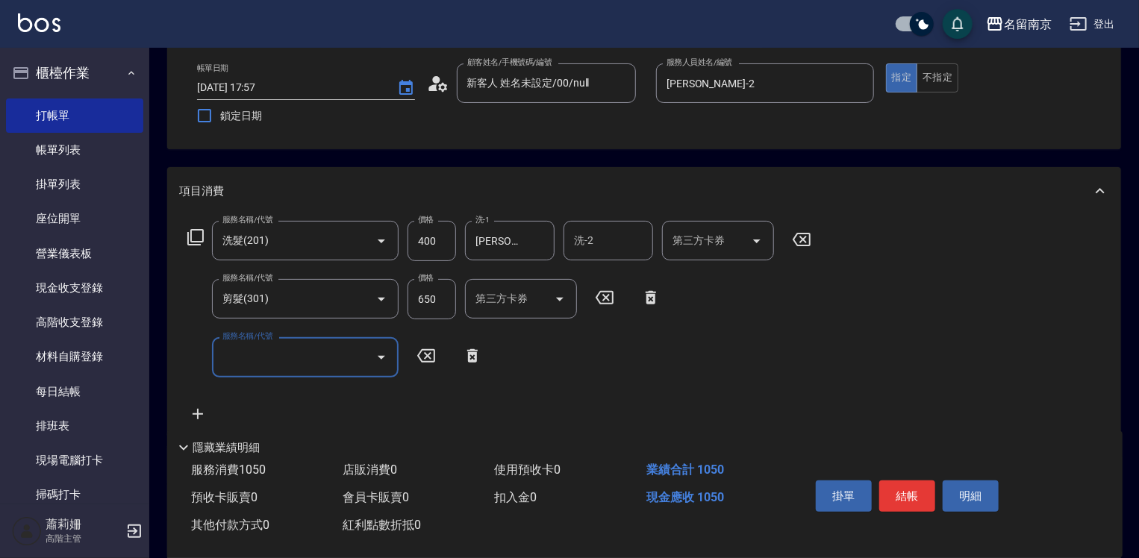
click at [305, 361] on input "服務名稱/代號" at bounding box center [294, 357] width 151 height 26
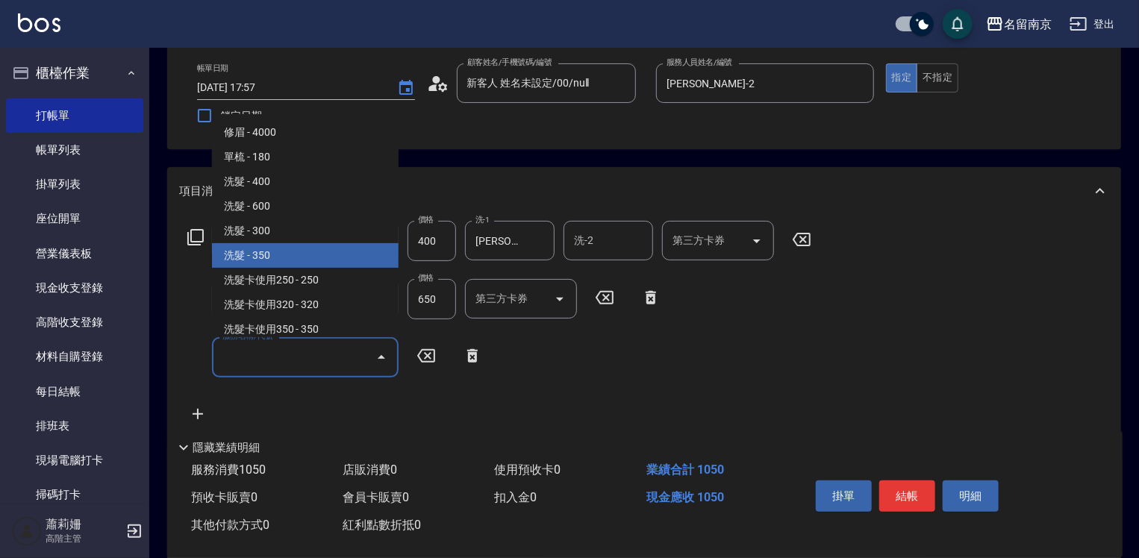
click at [198, 231] on icon at bounding box center [196, 237] width 18 height 18
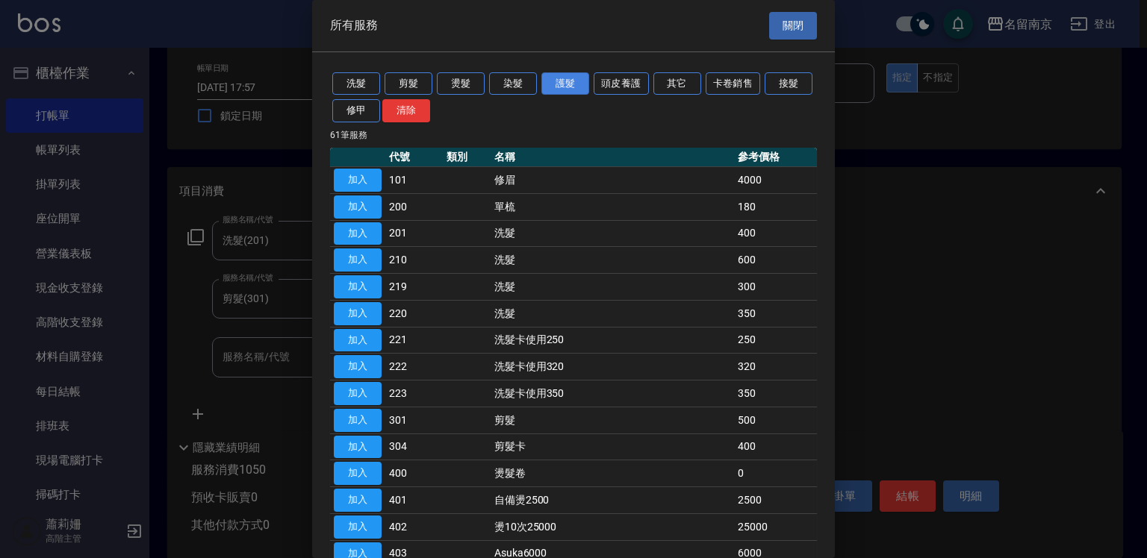
click at [570, 87] on button "護髮" at bounding box center [565, 83] width 48 height 23
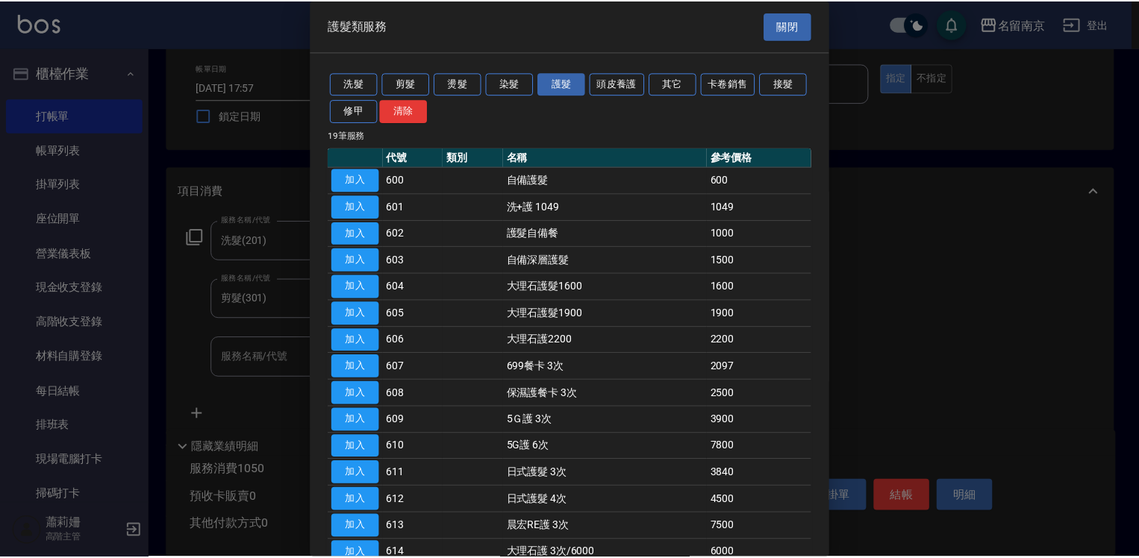
scroll to position [194, 0]
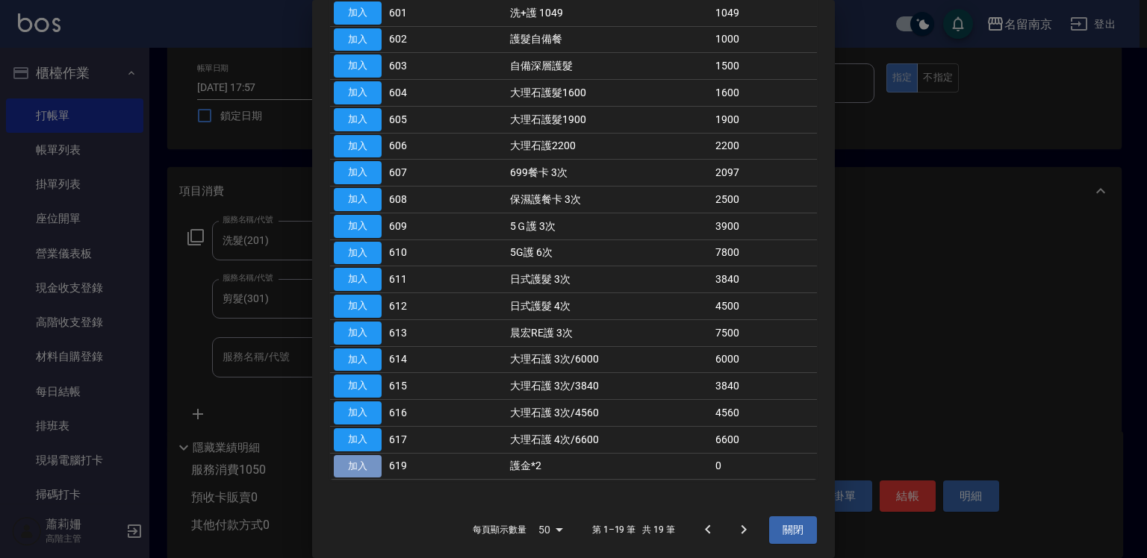
click at [364, 460] on button "加入" at bounding box center [358, 466] width 48 height 23
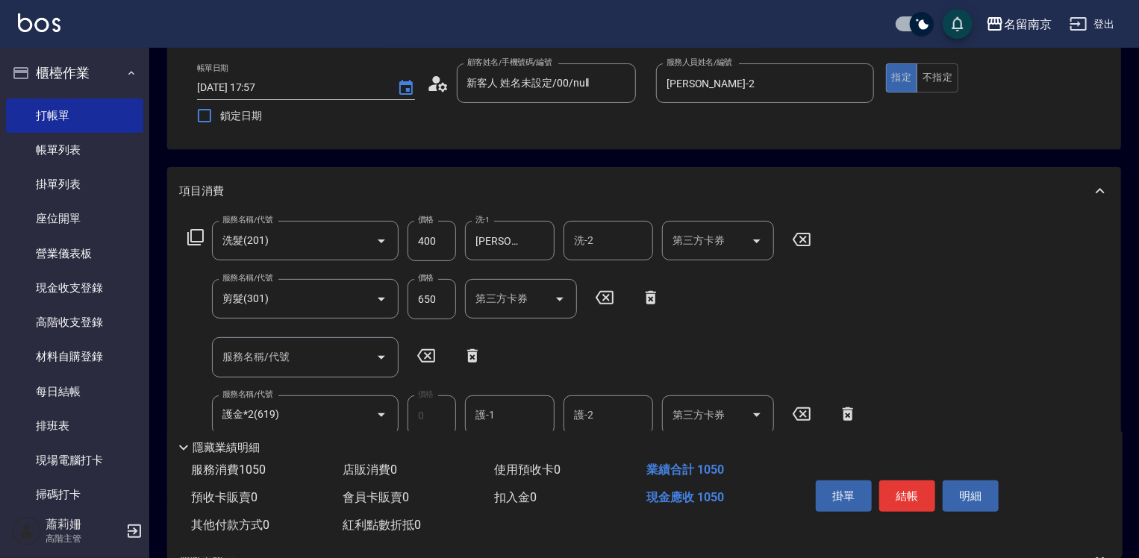
scroll to position [149, 0]
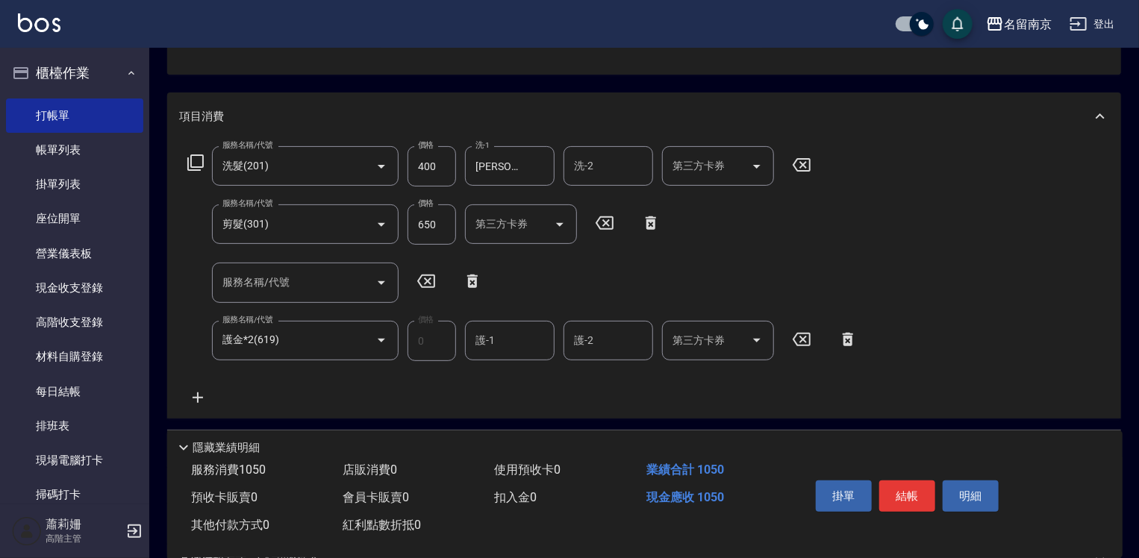
click at [516, 326] on div "護-1" at bounding box center [510, 341] width 90 height 40
type input "[PERSON_NAME]-2"
click at [921, 494] on button "結帳" at bounding box center [908, 496] width 56 height 31
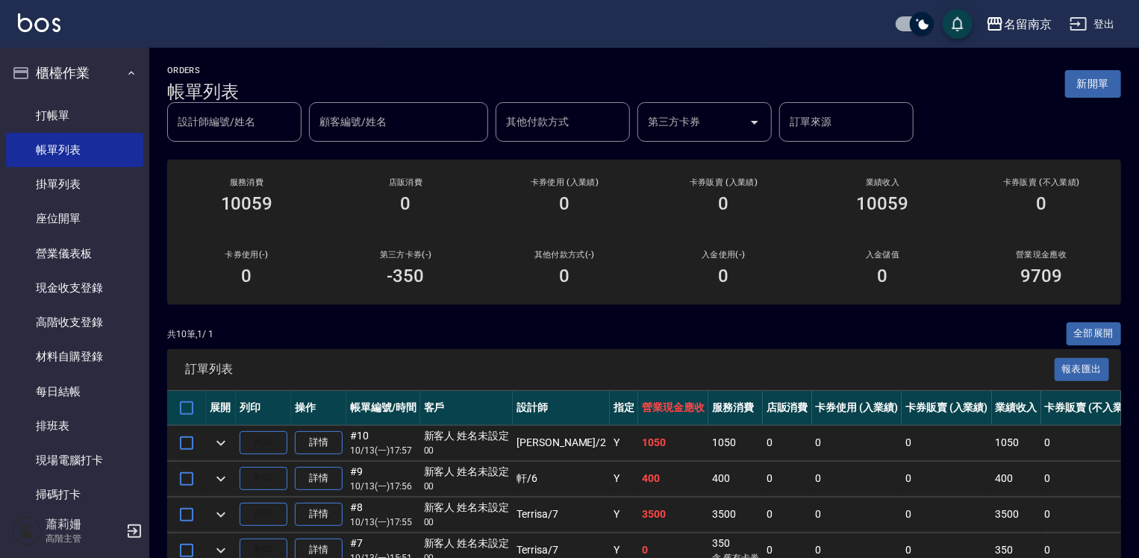
scroll to position [299, 0]
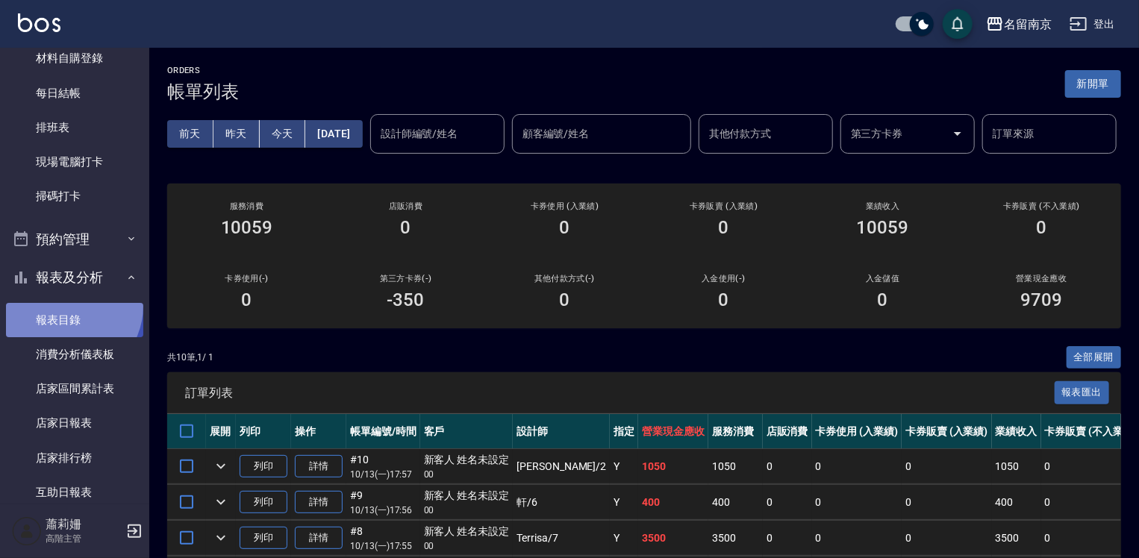
click at [66, 306] on link "報表目錄" at bounding box center [74, 320] width 137 height 34
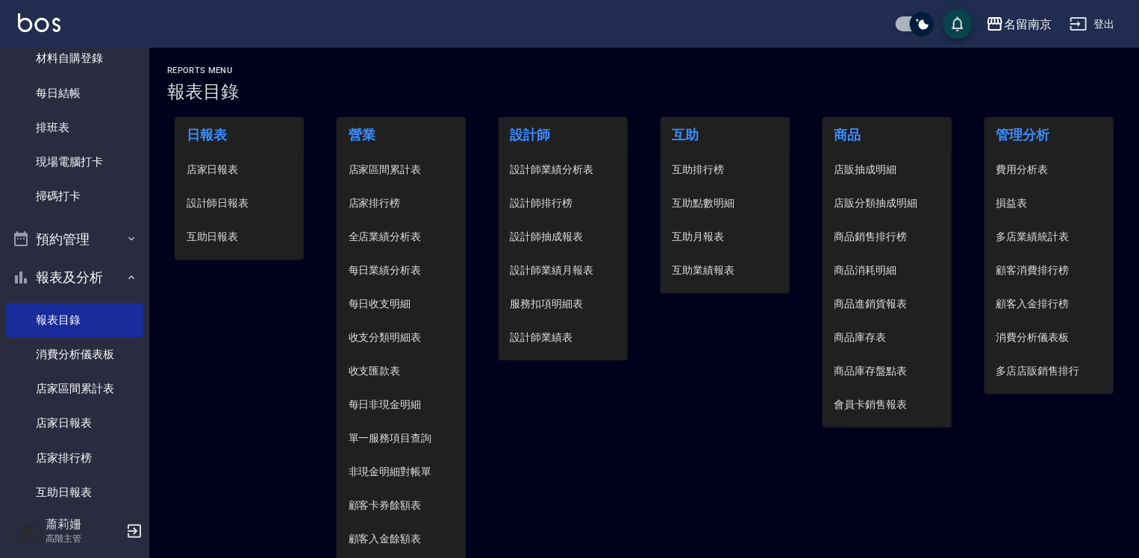
click at [233, 202] on span "設計師日報表" at bounding box center [240, 204] width 106 height 16
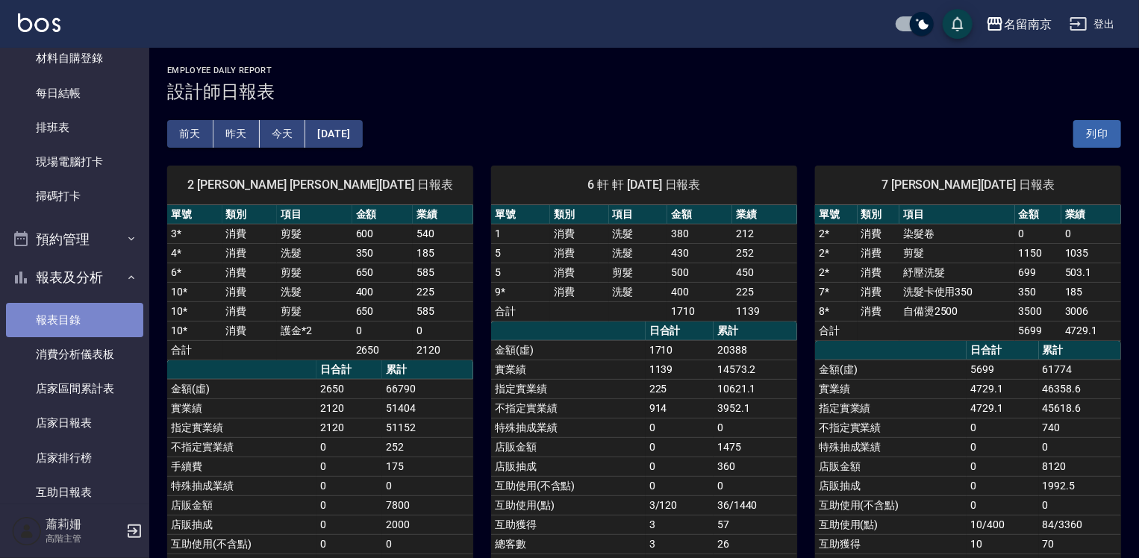
click at [108, 320] on link "報表目錄" at bounding box center [74, 320] width 137 height 34
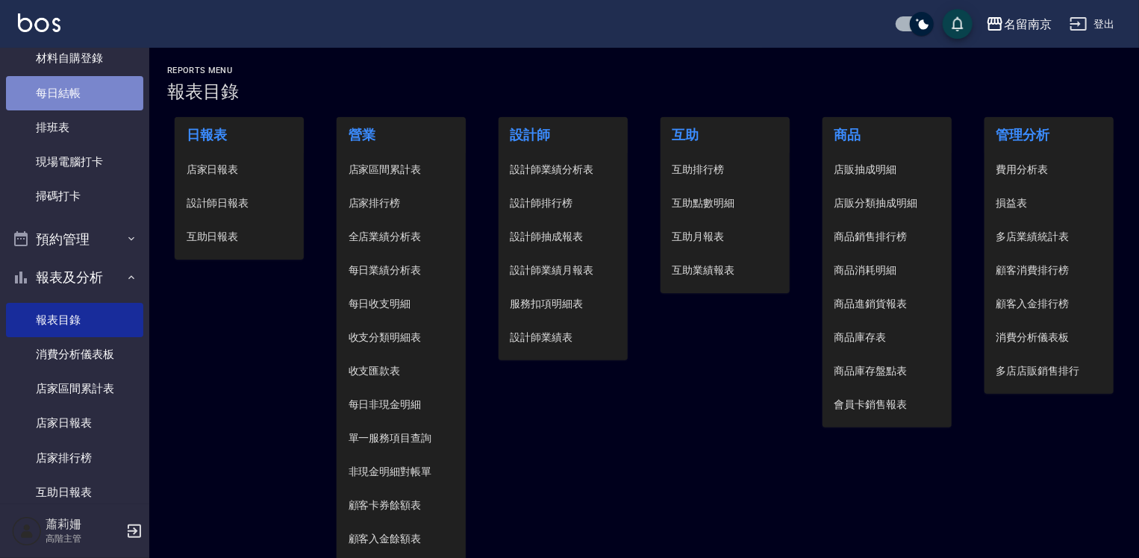
click at [99, 93] on link "每日結帳" at bounding box center [74, 93] width 137 height 34
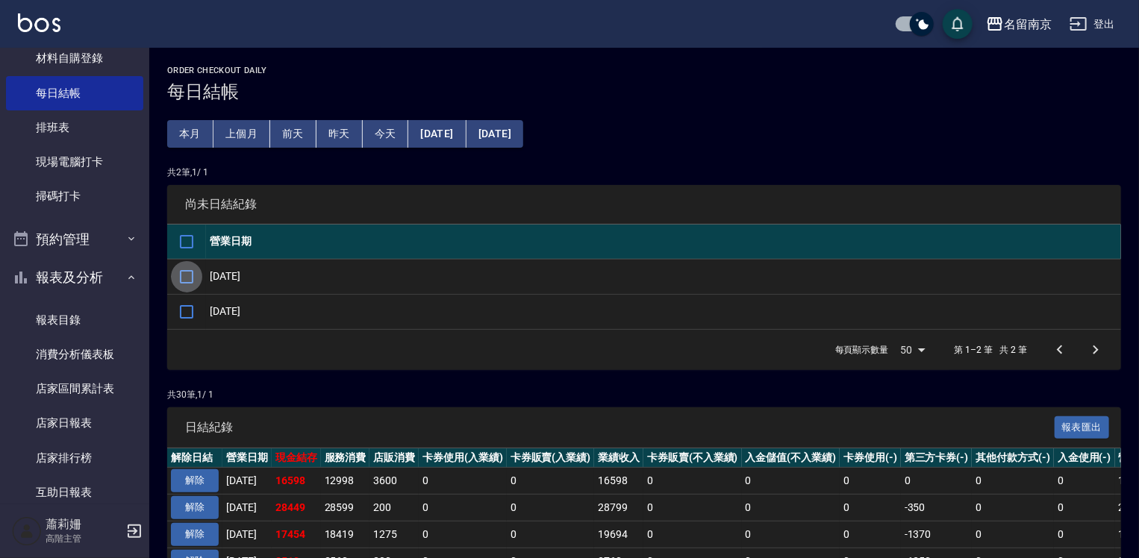
click at [182, 275] on input "checkbox" at bounding box center [186, 276] width 31 height 31
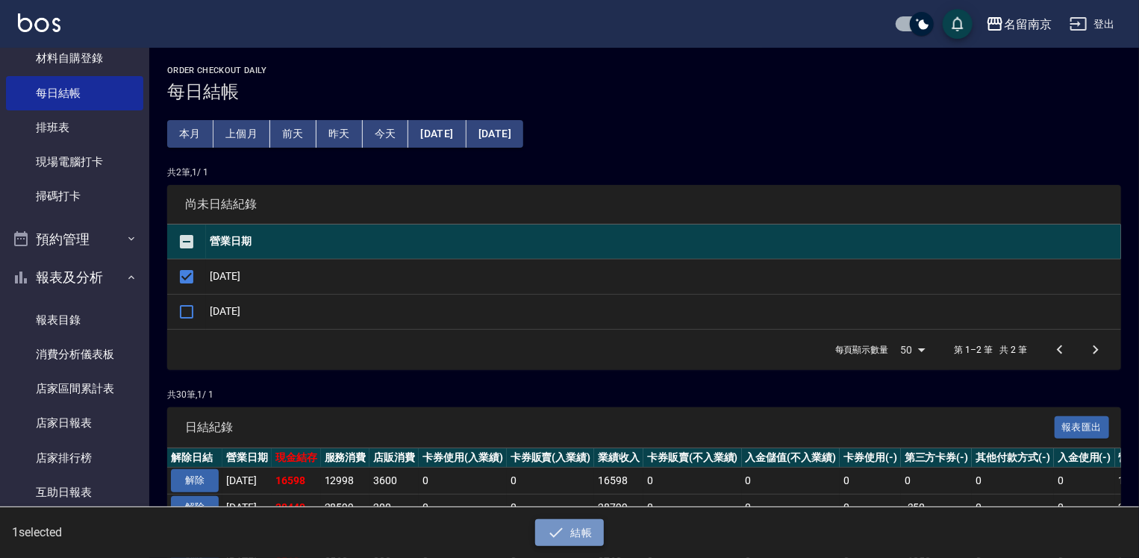
click at [574, 526] on button "結帳" at bounding box center [569, 534] width 69 height 28
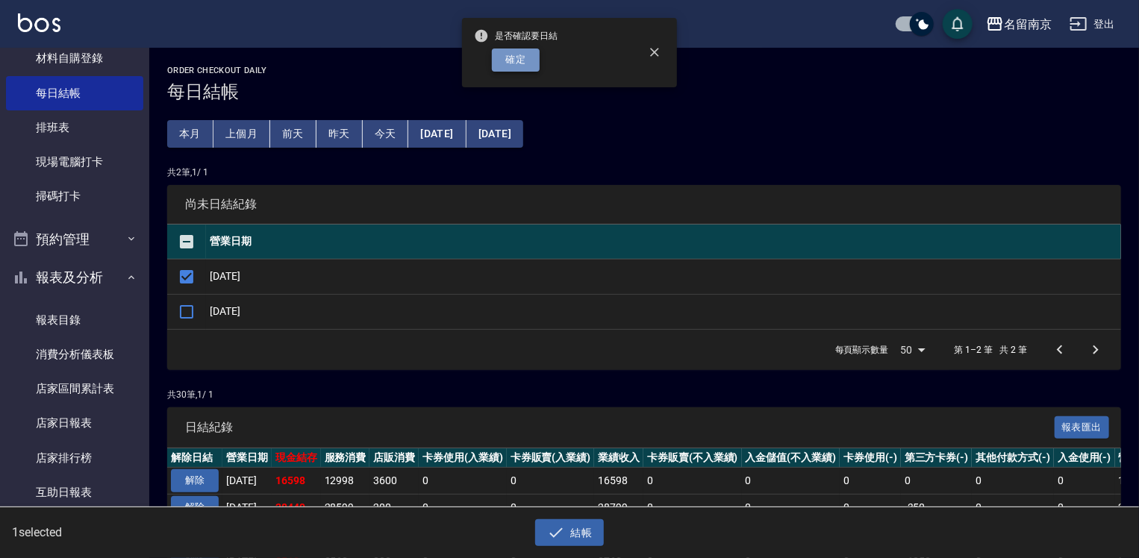
click at [511, 60] on button "確定" at bounding box center [516, 60] width 48 height 23
checkbox input "false"
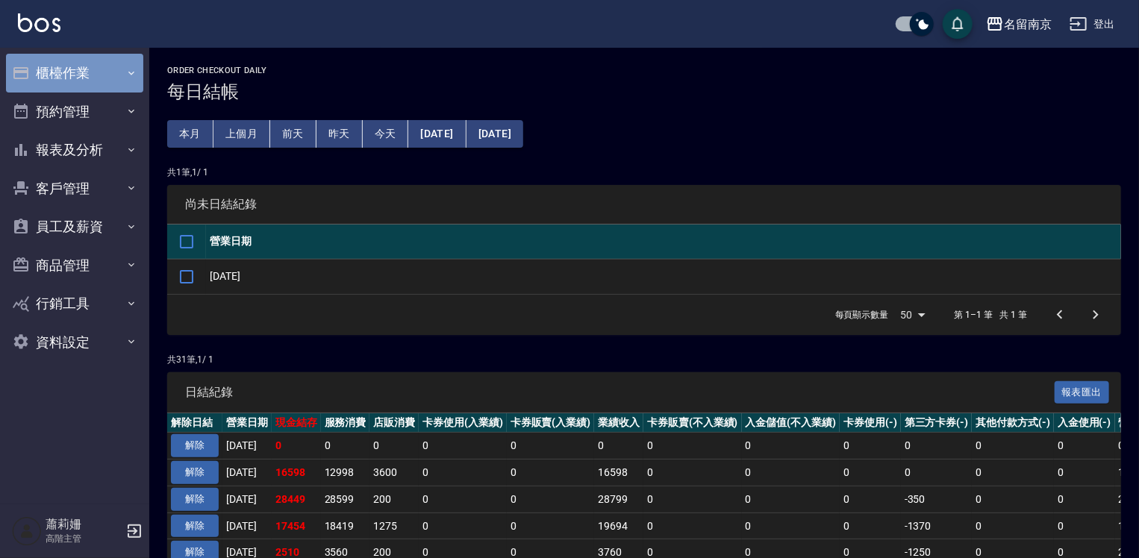
click at [57, 65] on button "櫃檯作業" at bounding box center [74, 73] width 137 height 39
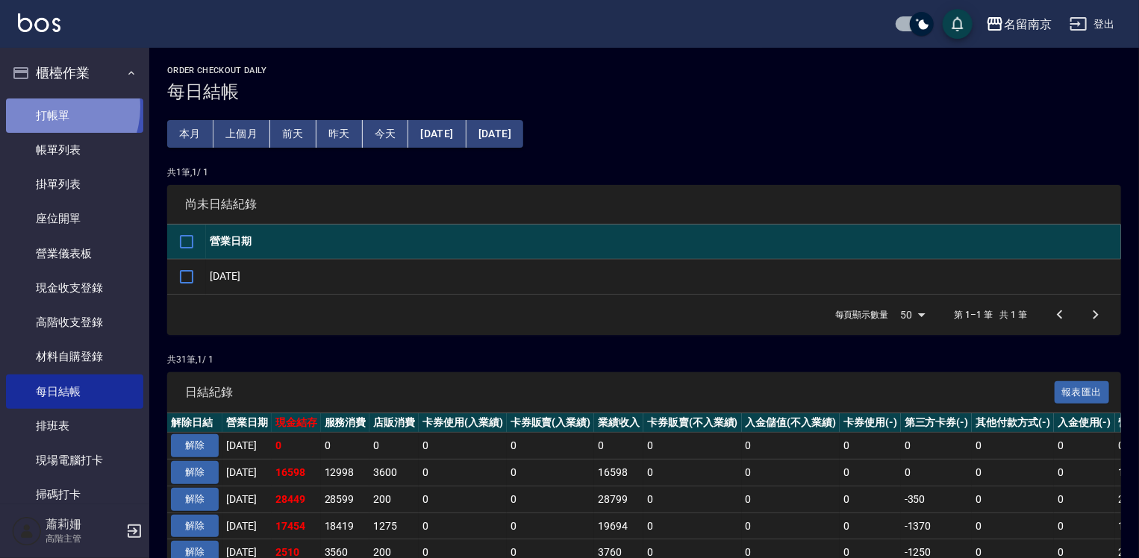
click at [49, 107] on link "打帳單" at bounding box center [74, 116] width 137 height 34
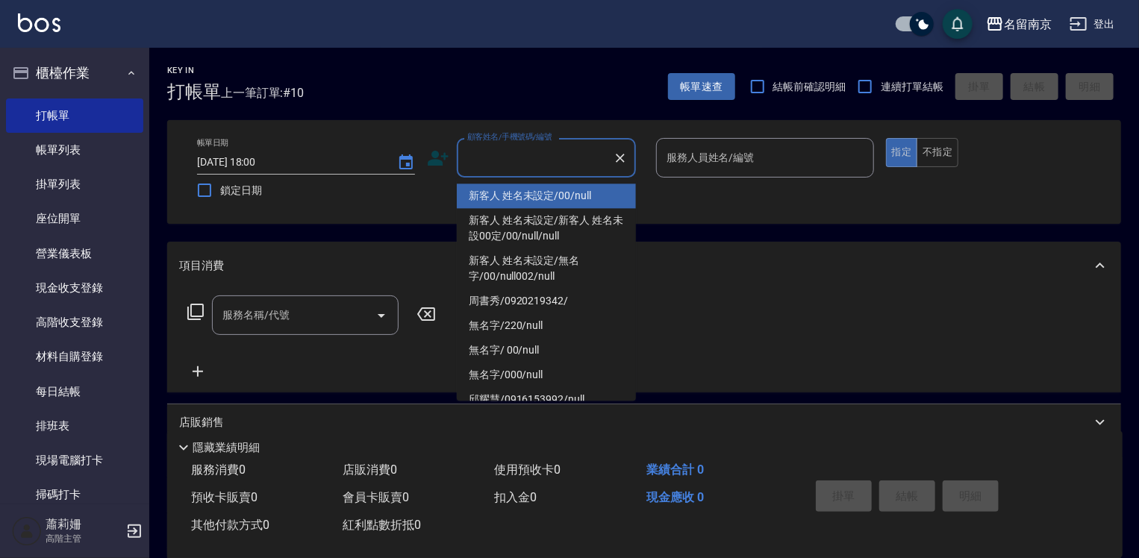
click at [575, 152] on input "顧客姓名/手機號碼/編號" at bounding box center [535, 158] width 143 height 26
type input "新客人 姓名未設定/00/null"
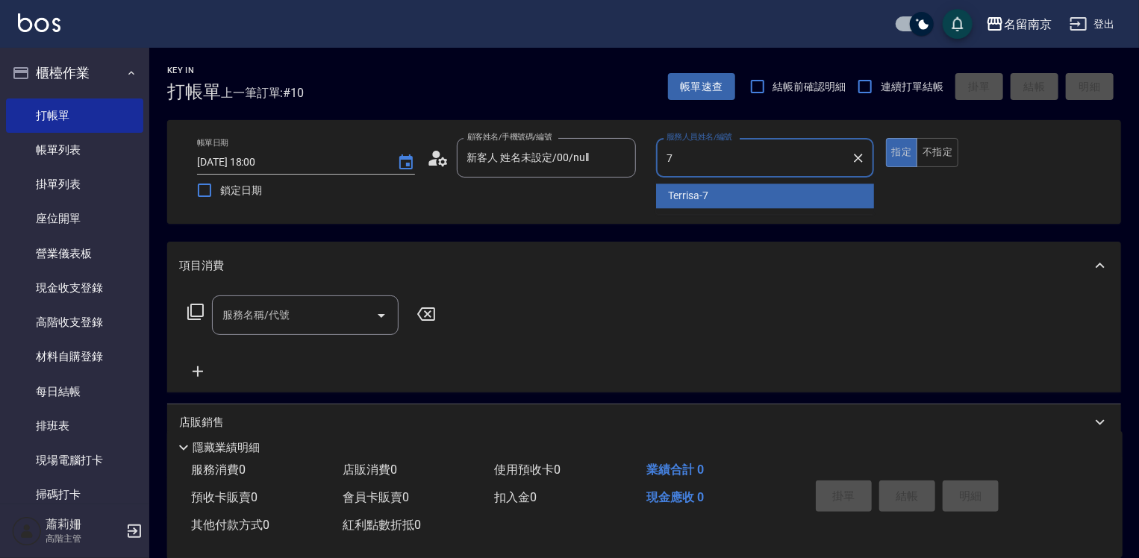
type input "Terrisa-7"
type button "true"
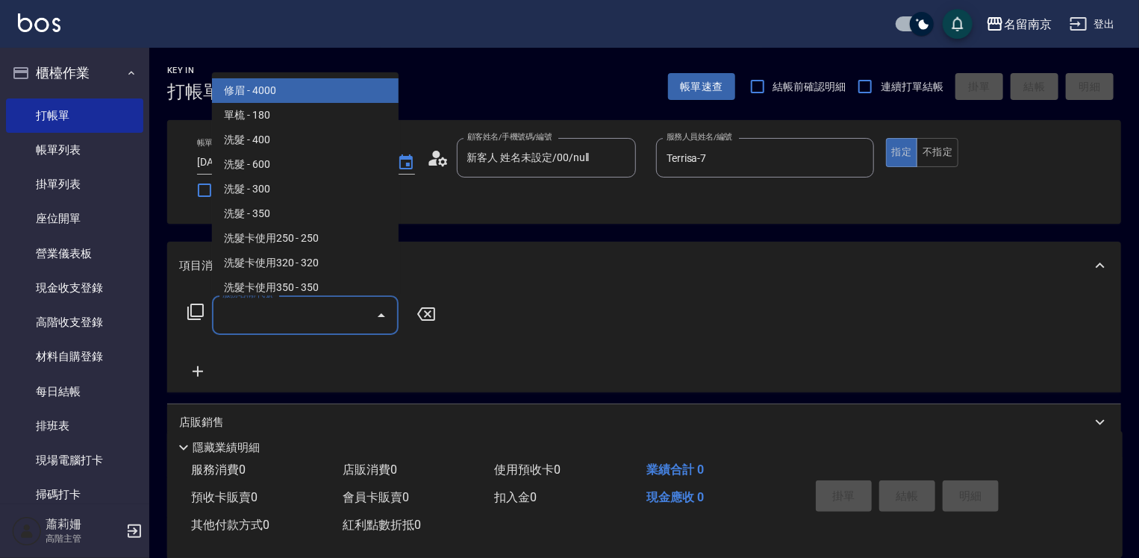
click at [320, 312] on input "服務名稱/代號" at bounding box center [294, 315] width 151 height 26
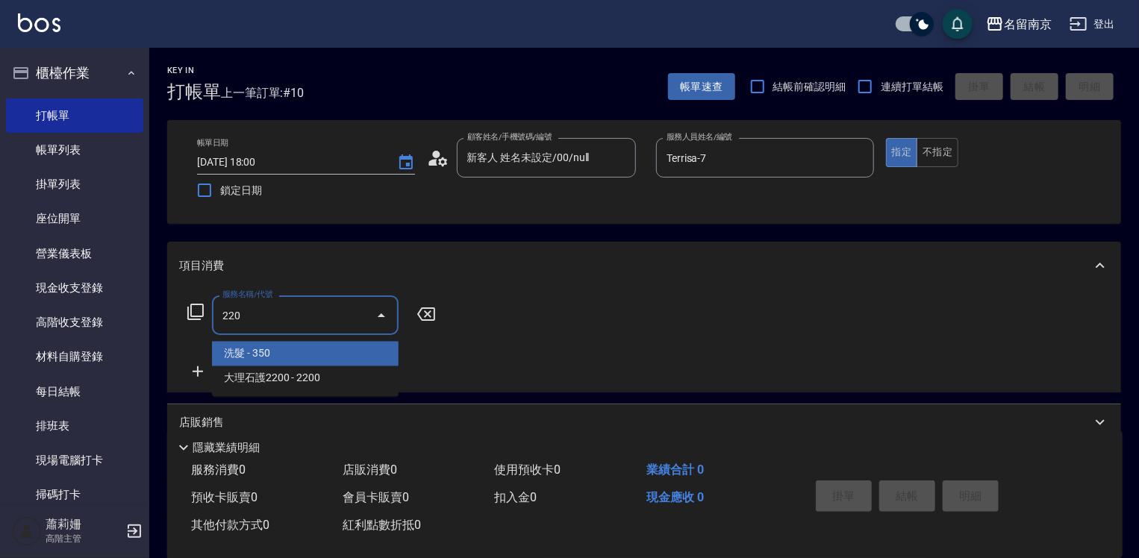
click at [264, 350] on span "洗髮 - 350" at bounding box center [305, 354] width 187 height 25
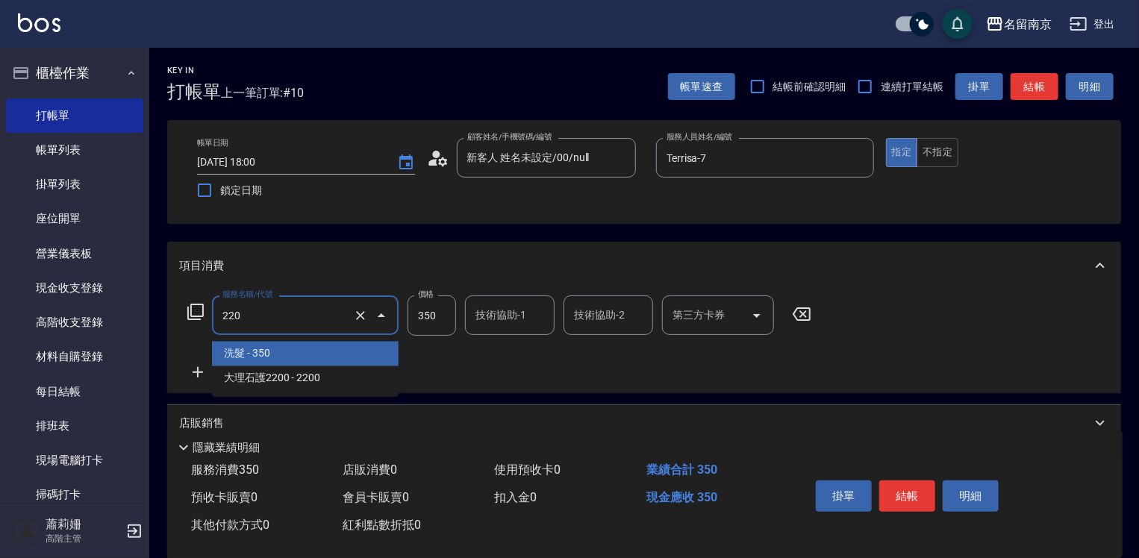
click at [299, 311] on input "220" at bounding box center [284, 315] width 131 height 26
click at [301, 347] on span "洗髮 - 350" at bounding box center [305, 354] width 187 height 25
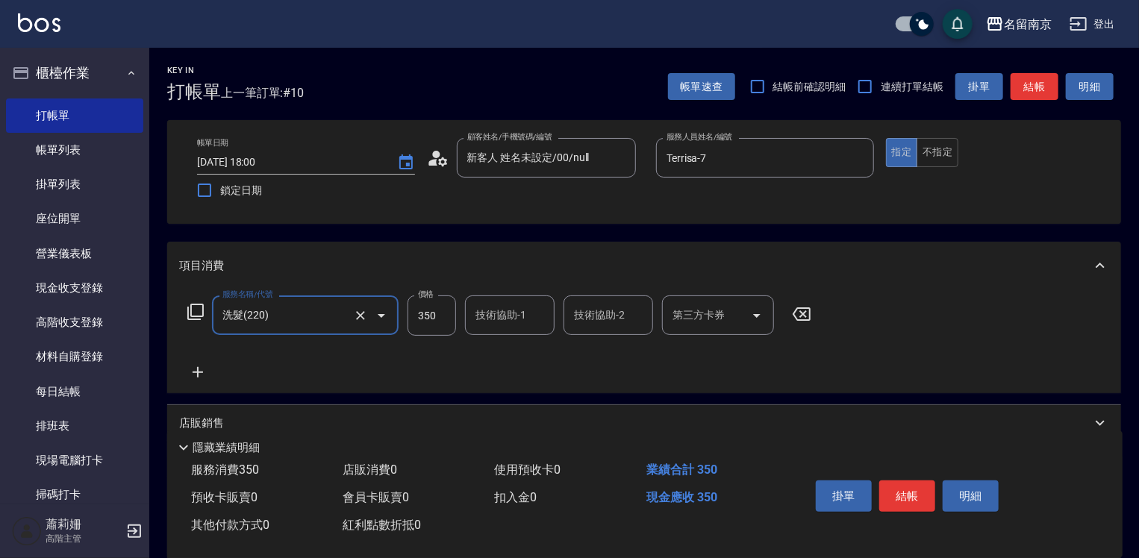
click at [300, 317] on input "洗髮(220)" at bounding box center [284, 315] width 131 height 26
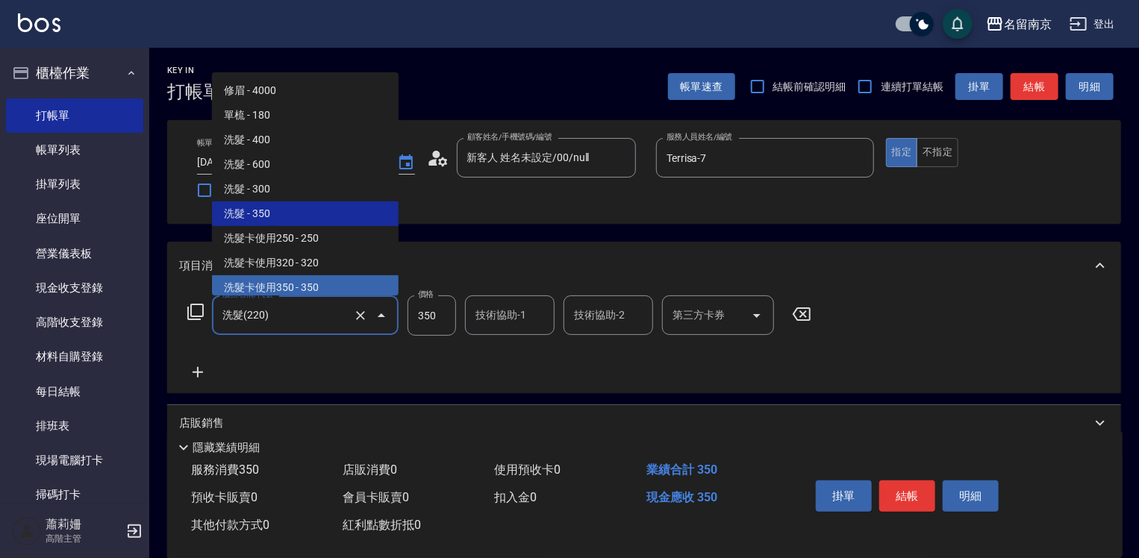
click at [316, 276] on span "洗髮卡使用350 - 350" at bounding box center [305, 288] width 187 height 25
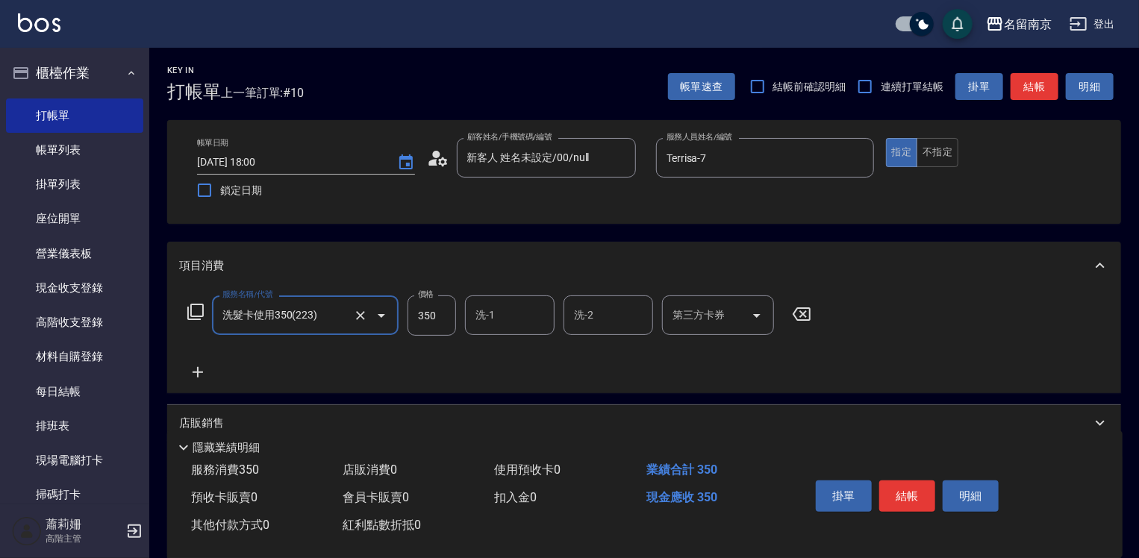
type input "洗髮卡使用350(223)"
click at [499, 327] on input "洗-1" at bounding box center [510, 315] width 76 height 26
type input "軒-6"
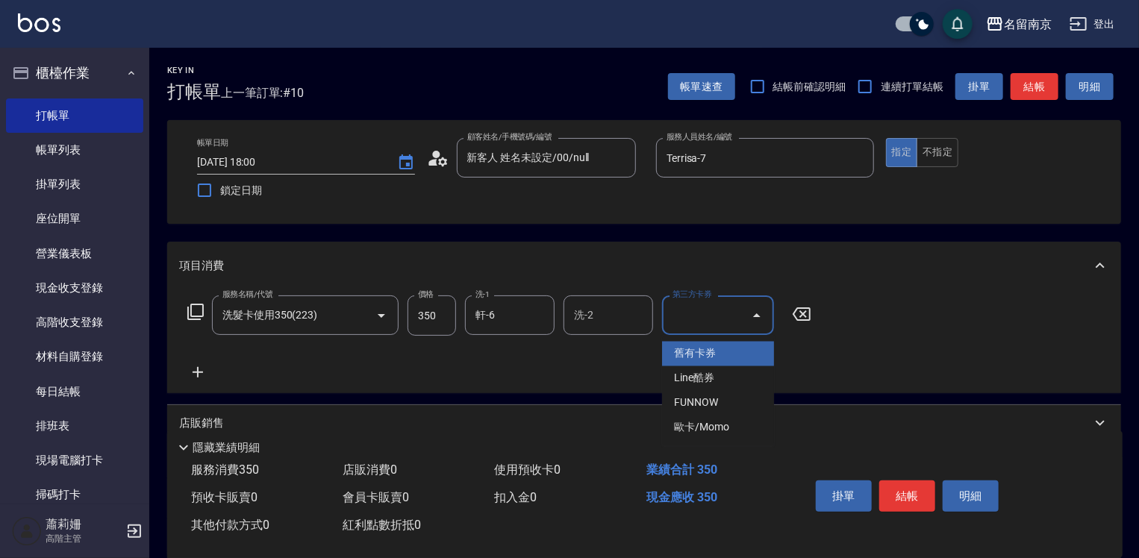
click at [705, 313] on input "第三方卡券" at bounding box center [707, 315] width 76 height 26
drag, startPoint x: 695, startPoint y: 349, endPoint x: 726, endPoint y: 354, distance: 30.9
click at [698, 344] on span "舊有卡券" at bounding box center [718, 354] width 112 height 25
type input "舊有卡券"
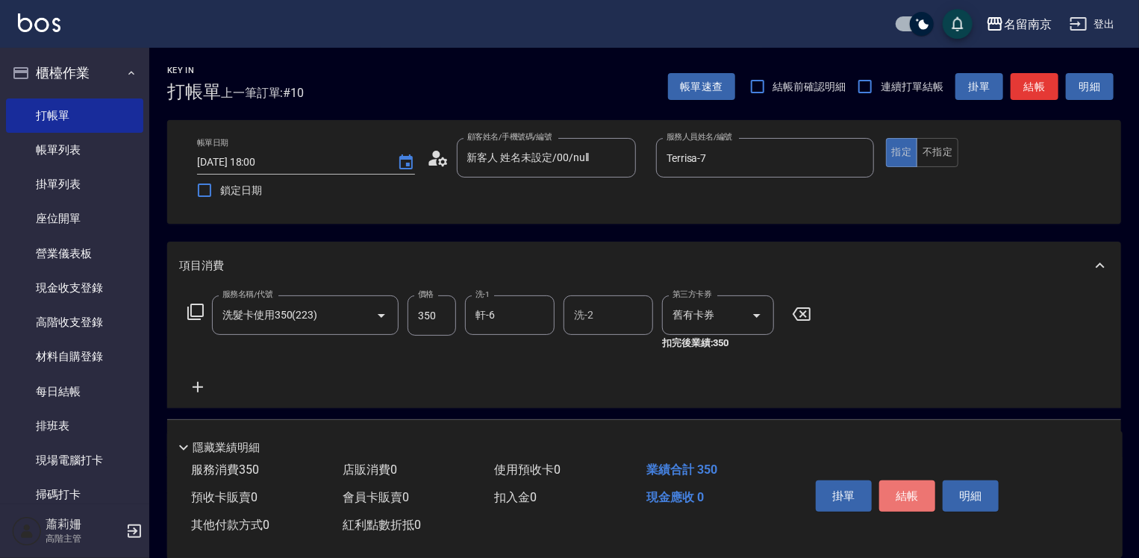
click at [891, 491] on button "結帳" at bounding box center [908, 496] width 56 height 31
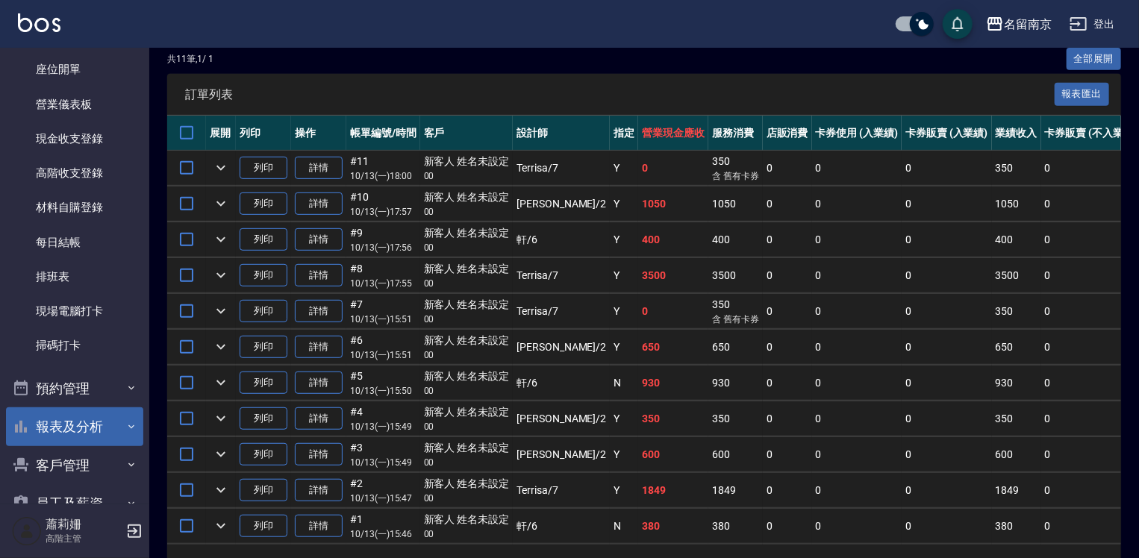
scroll to position [299, 0]
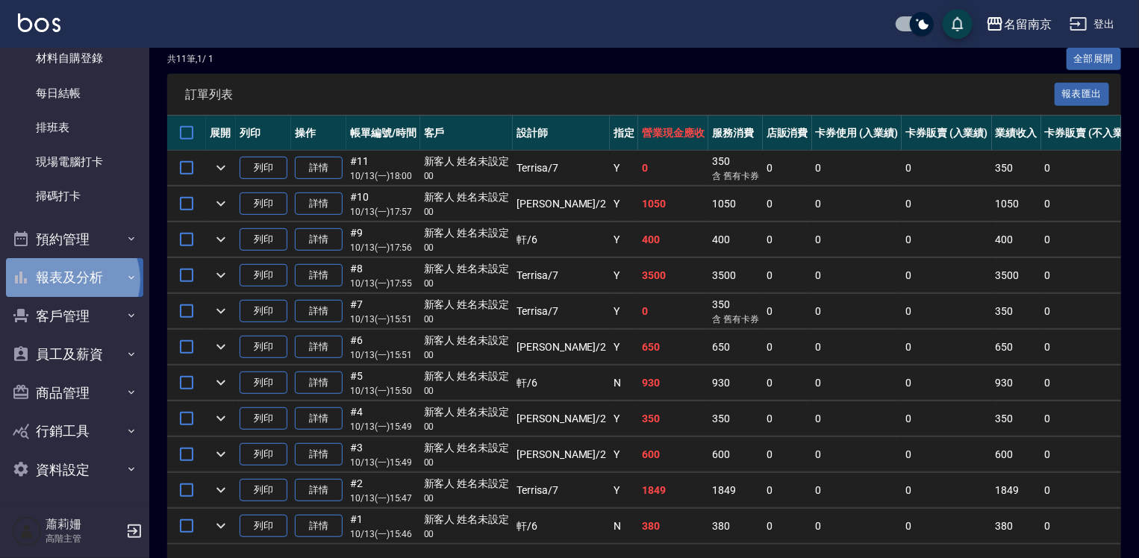
click at [71, 280] on button "報表及分析" at bounding box center [74, 277] width 137 height 39
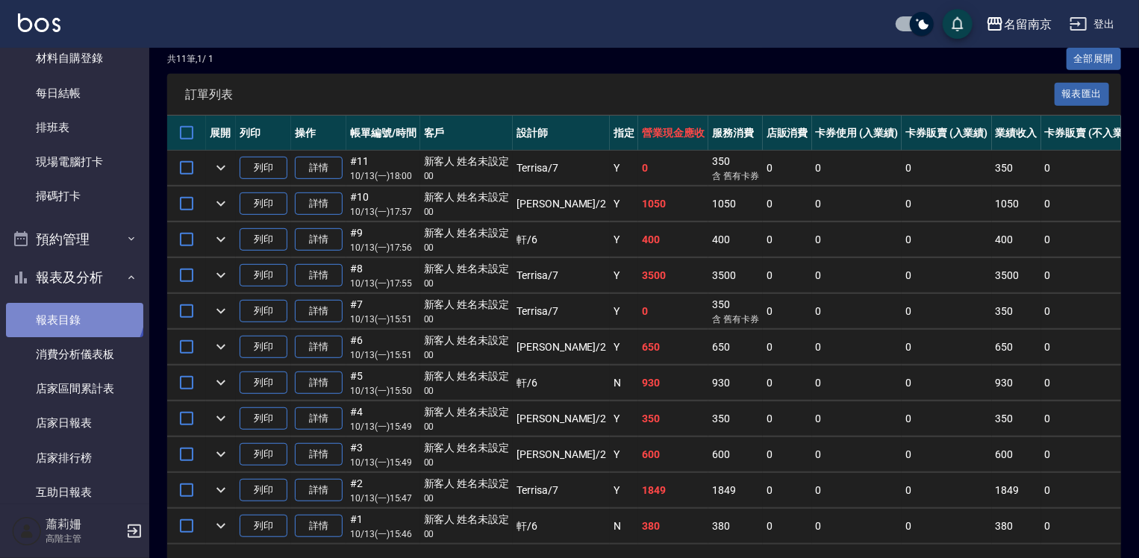
click at [72, 309] on link "報表目錄" at bounding box center [74, 320] width 137 height 34
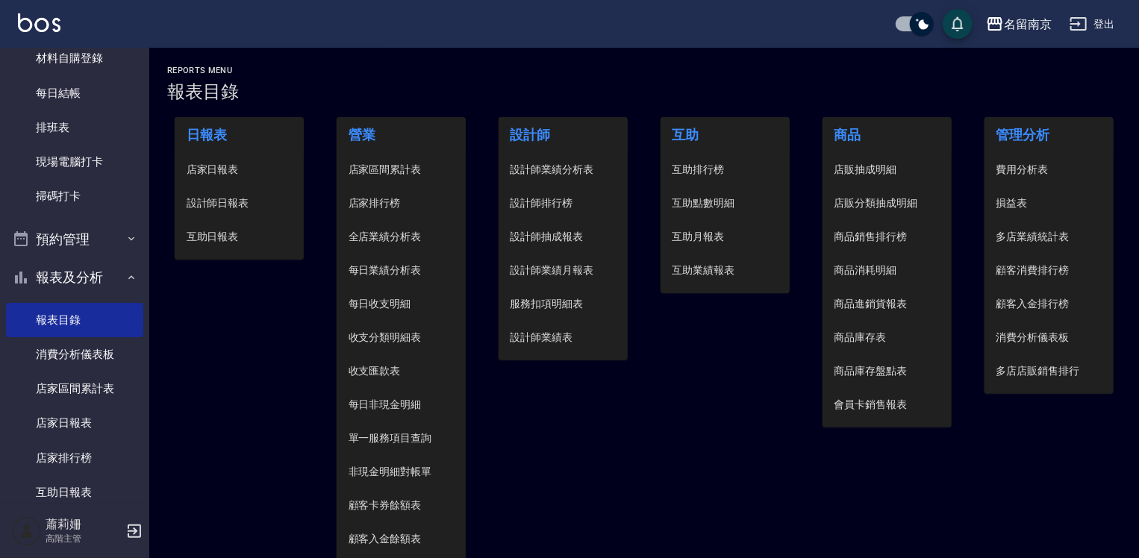
click at [234, 199] on span "設計師日報表" at bounding box center [240, 204] width 106 height 16
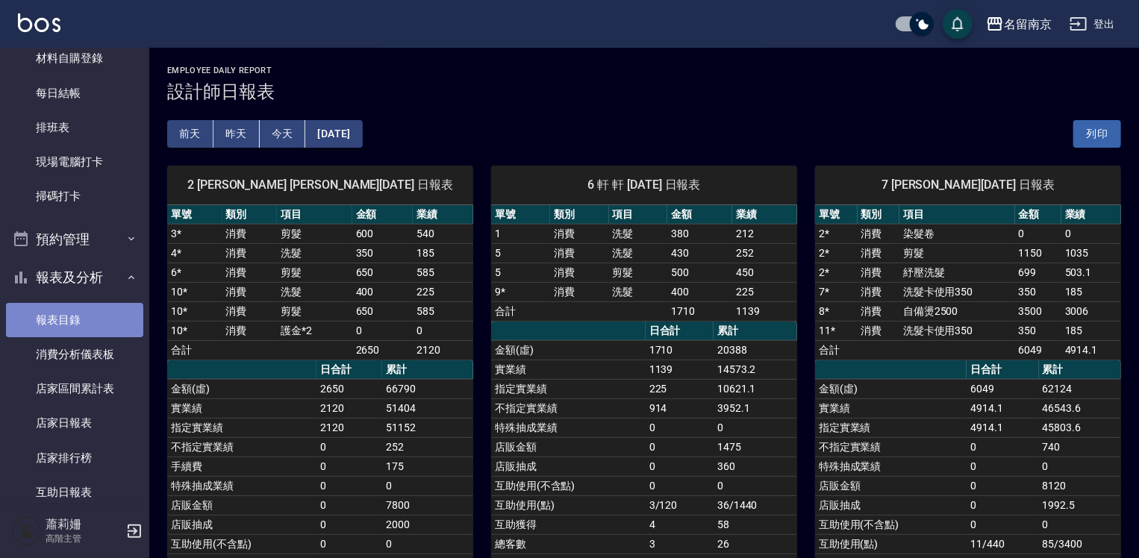
click at [90, 317] on link "報表目錄" at bounding box center [74, 320] width 137 height 34
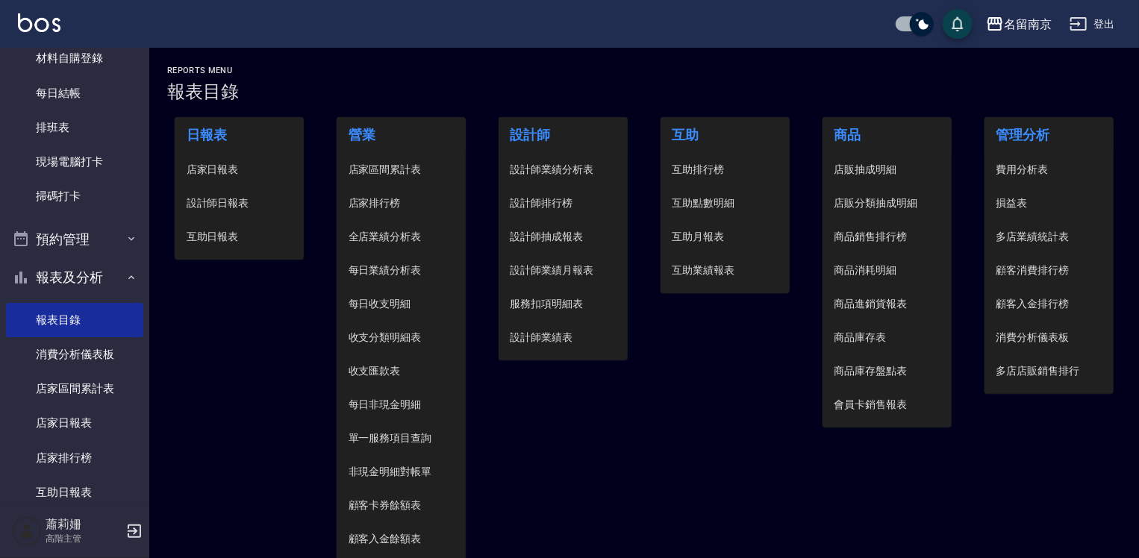
click at [241, 167] on span "店家日報表" at bounding box center [240, 170] width 106 height 16
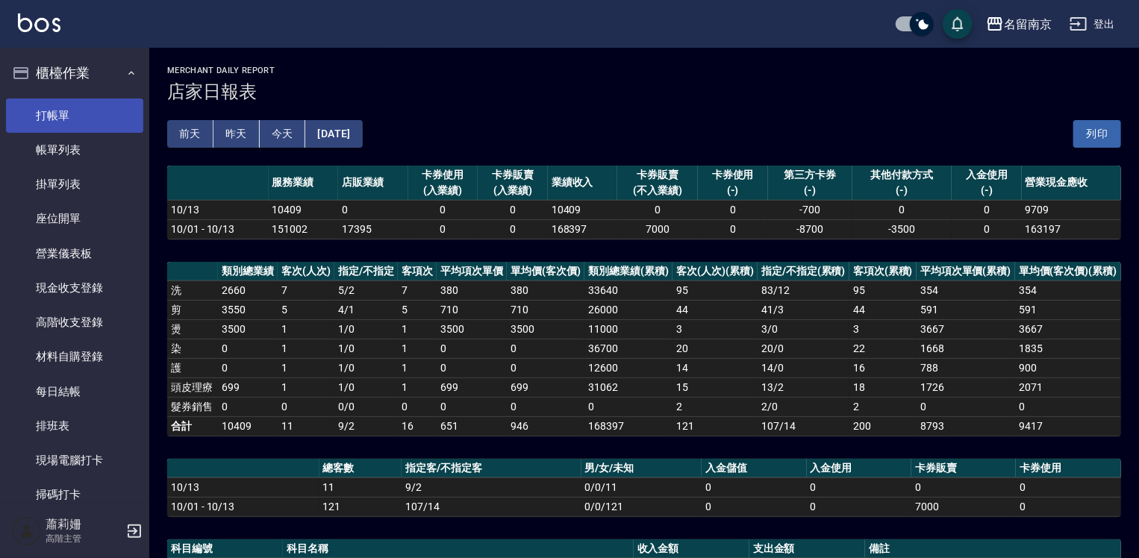
click at [78, 119] on link "打帳單" at bounding box center [74, 116] width 137 height 34
